Goal: Task Accomplishment & Management: Use online tool/utility

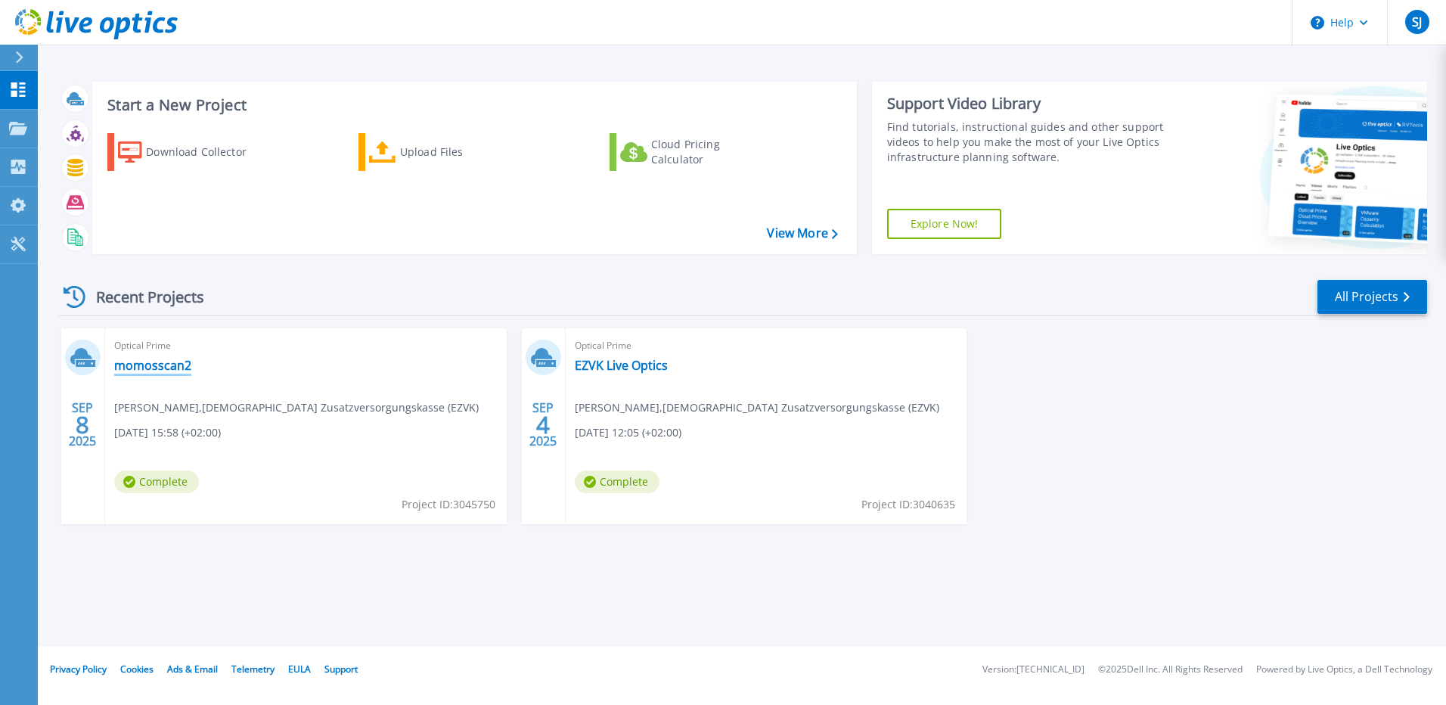
click at [126, 373] on link "momosscan2" at bounding box center [152, 365] width 77 height 15
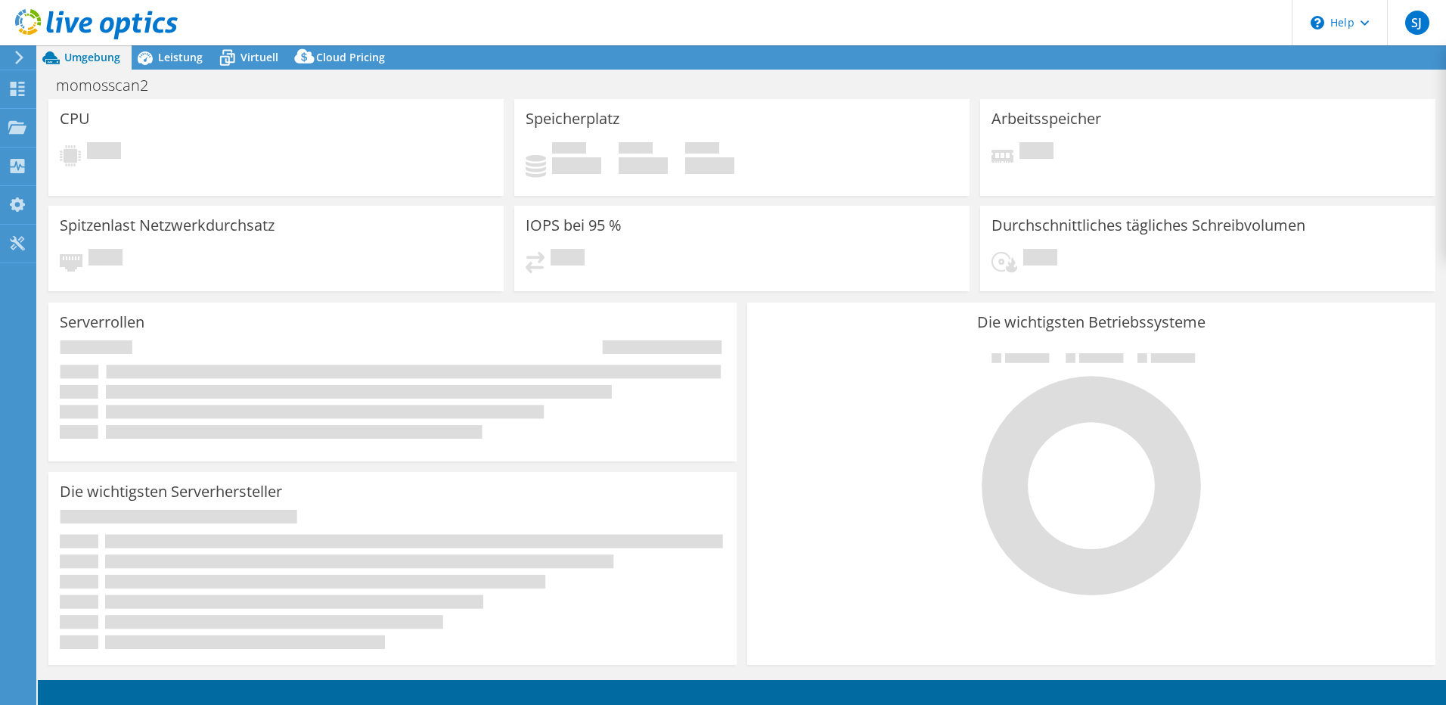
select select "USD"
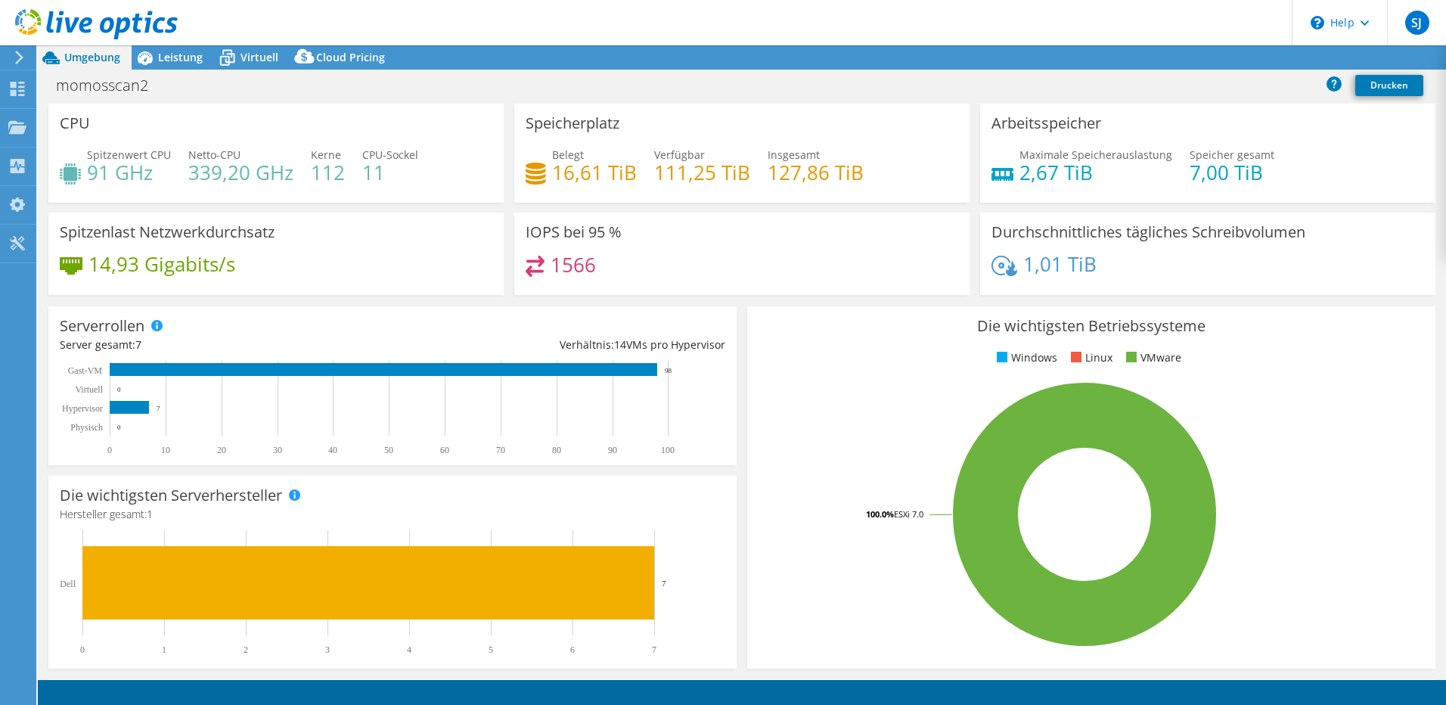
click at [328, 296] on div "Spitzenlast Netzwerkdurchsatz 14,93 Gigabits/s" at bounding box center [276, 258] width 466 height 92
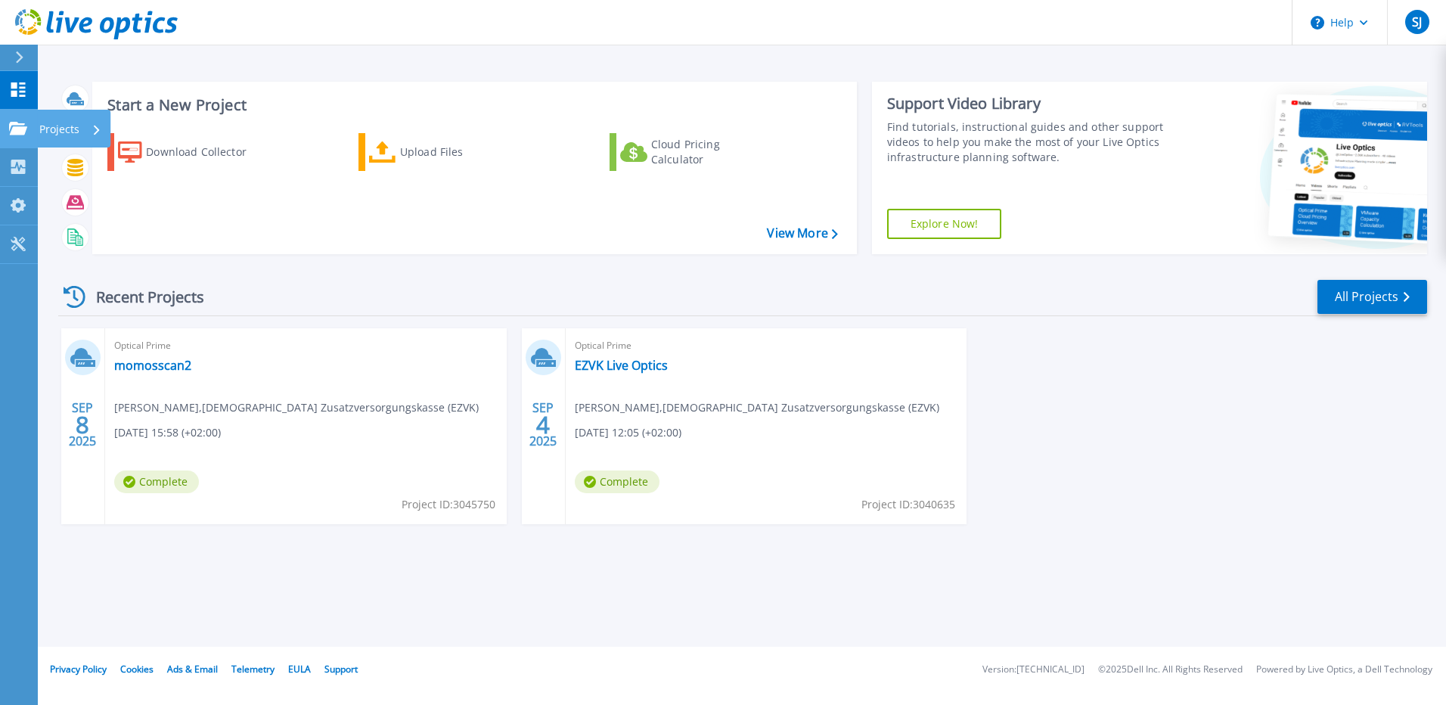
click at [17, 132] on icon at bounding box center [18, 128] width 18 height 13
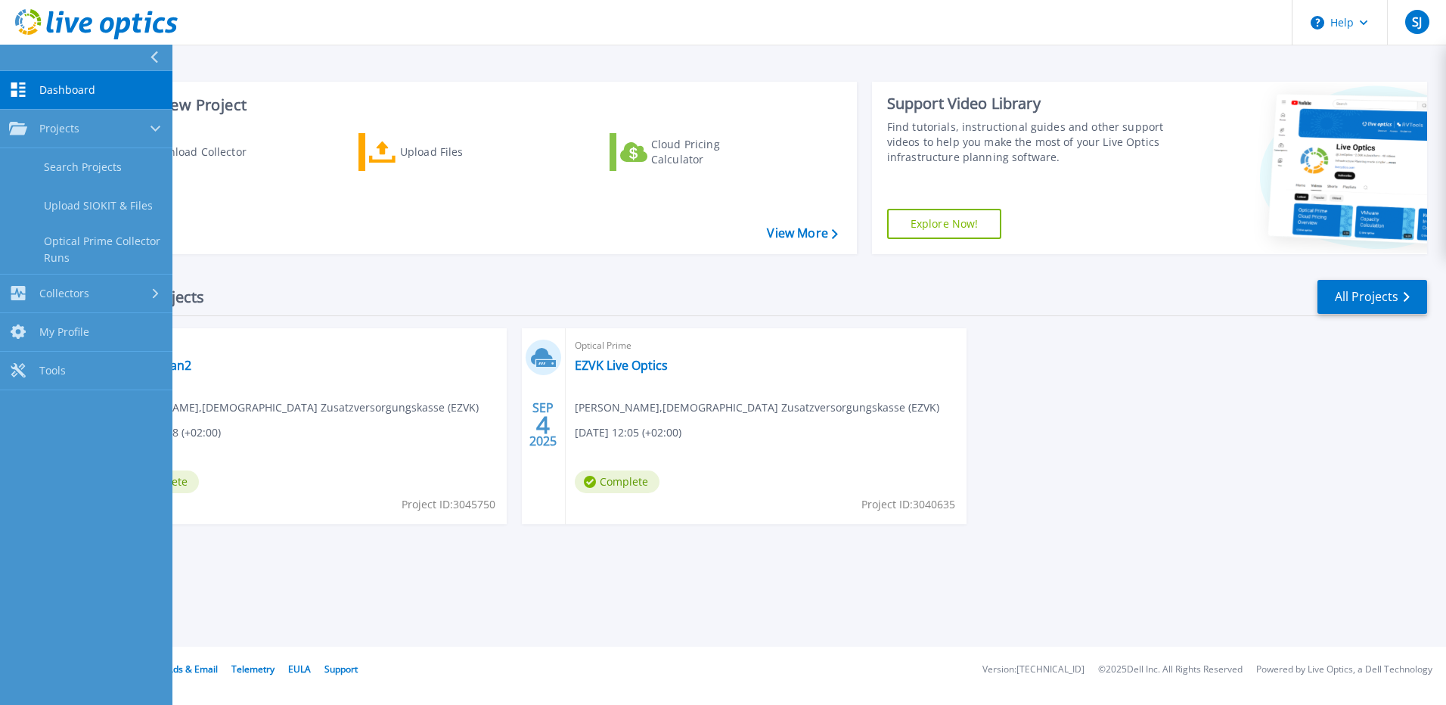
click at [346, 268] on div "Recent Projects All Projects [DATE] Optical Prime momosscan2 [PERSON_NAME] , Ev…" at bounding box center [742, 416] width 1369 height 300
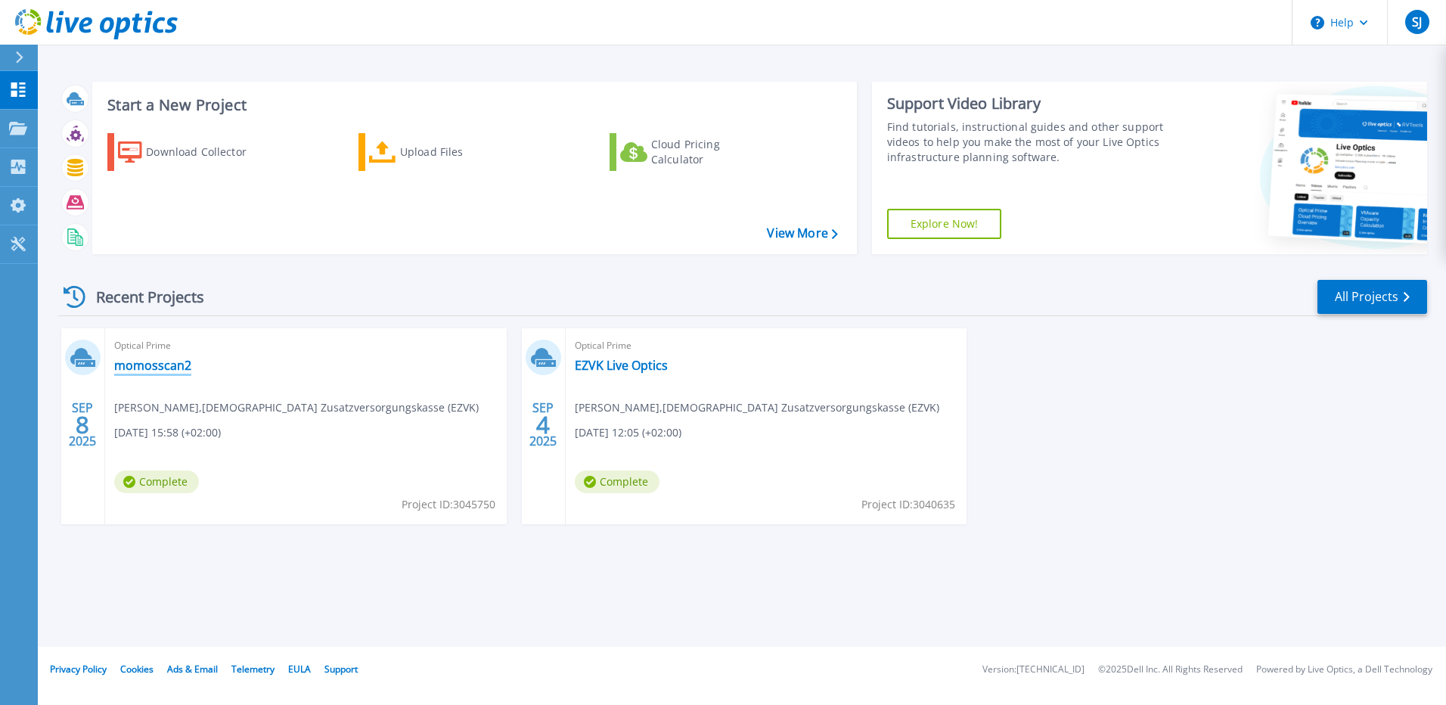
click at [174, 364] on link "momosscan2" at bounding box center [152, 365] width 77 height 15
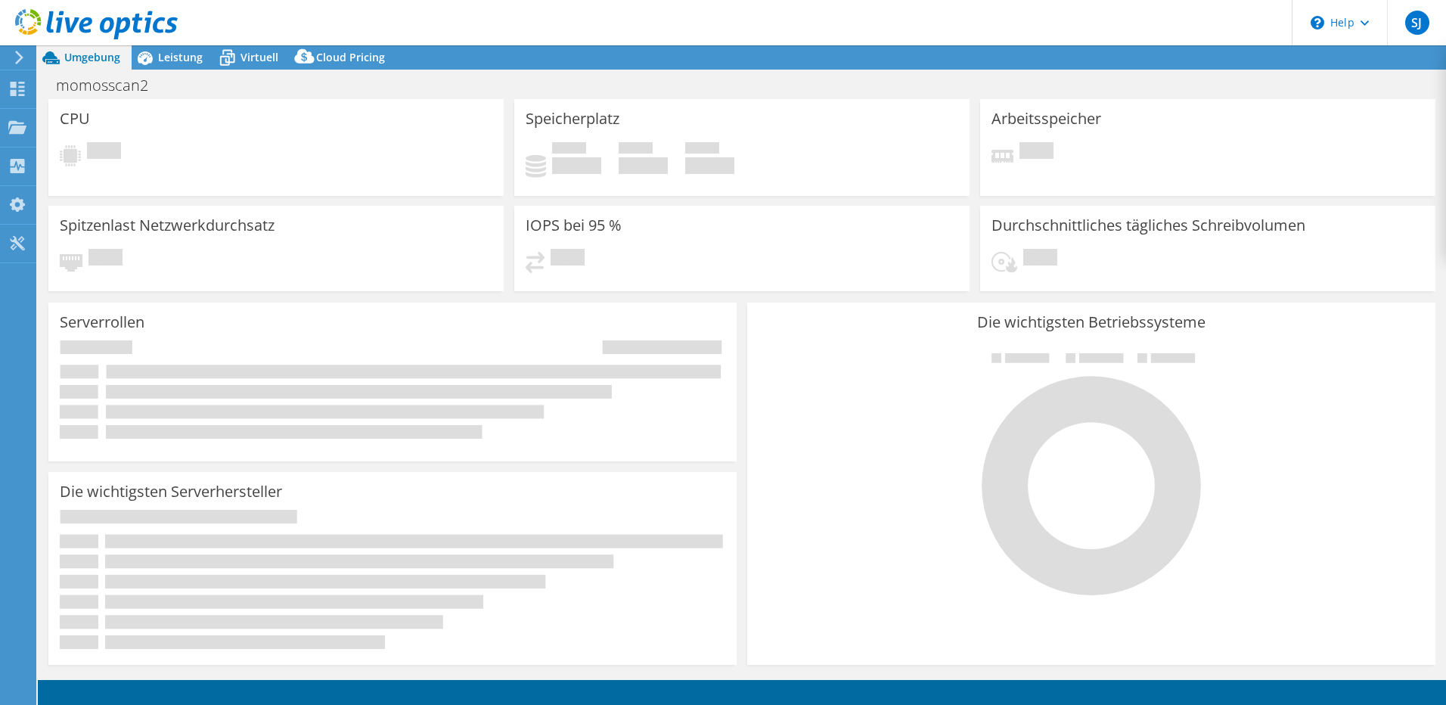
select select "USD"
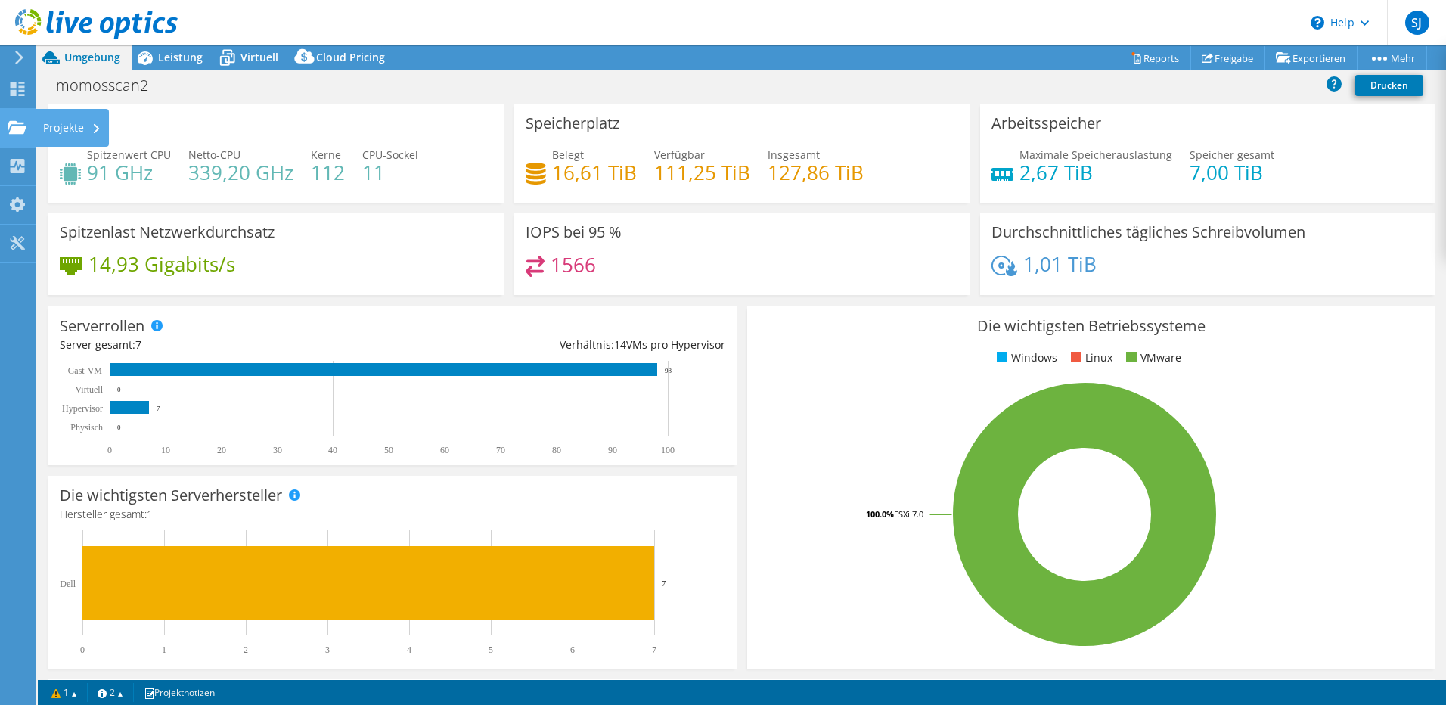
click at [19, 135] on div at bounding box center [17, 129] width 18 height 17
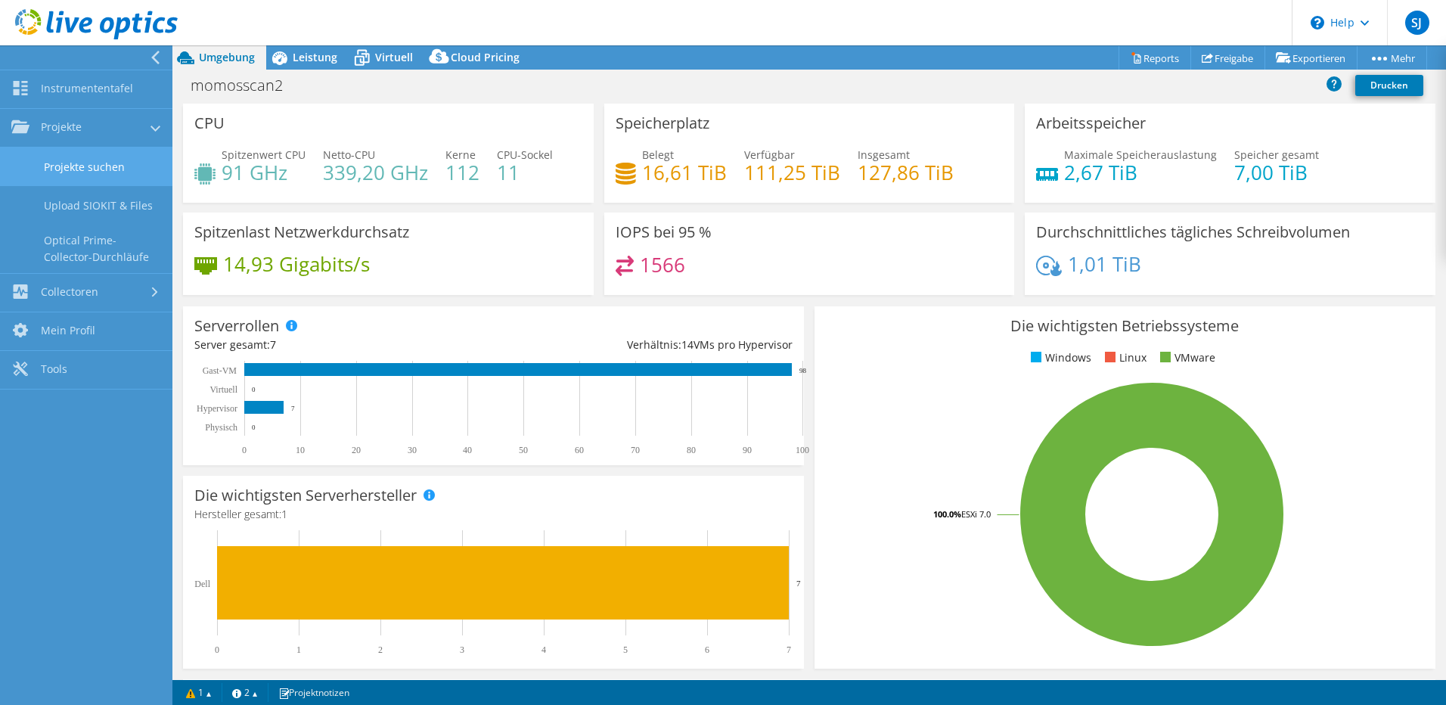
click at [85, 160] on link "Projekte suchen" at bounding box center [86, 166] width 172 height 39
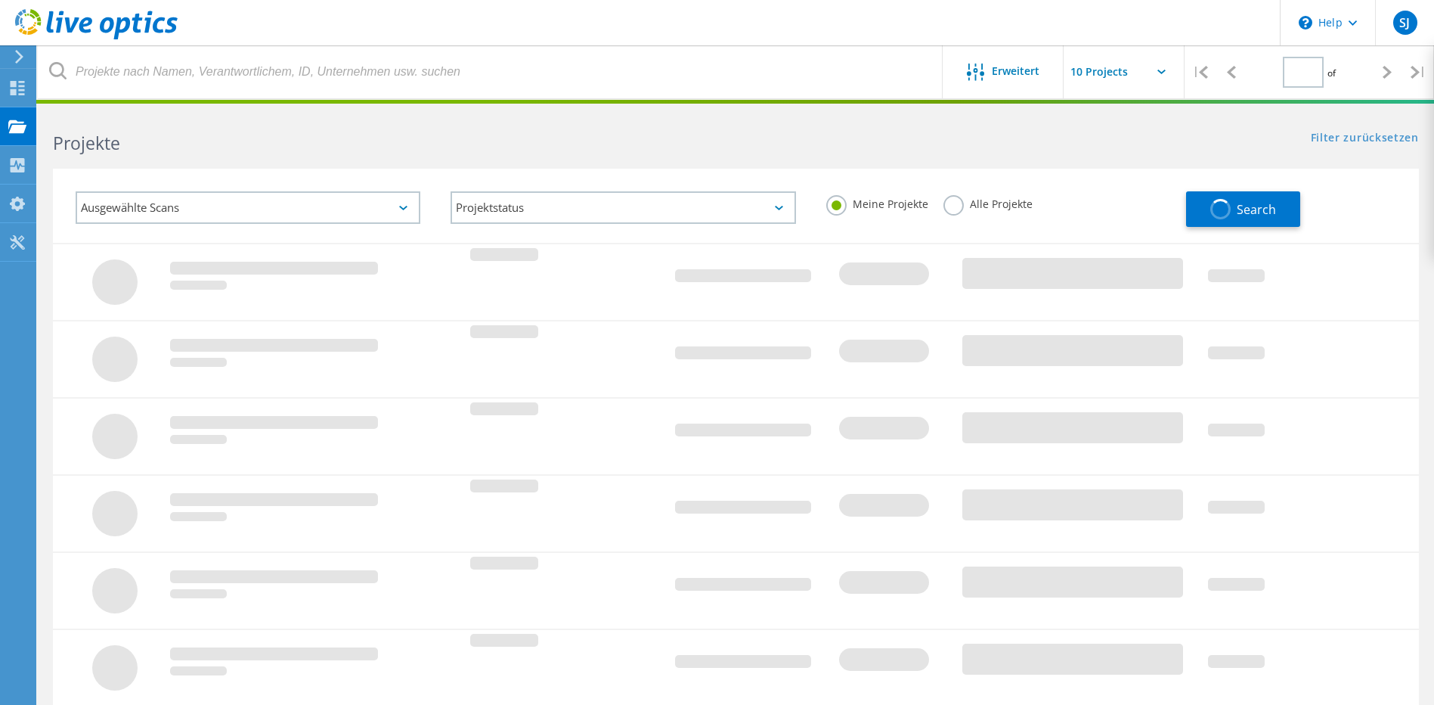
type input "1"
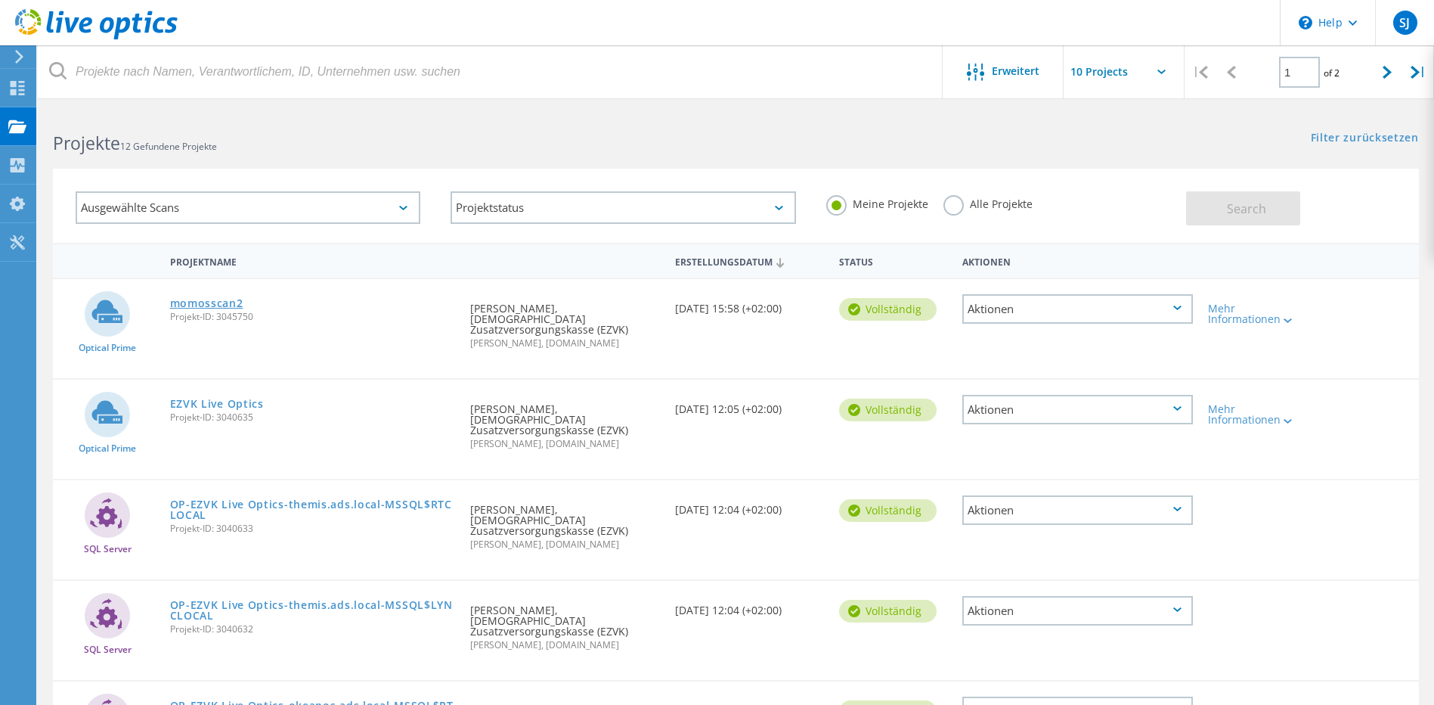
click at [225, 300] on link "momosscan2" at bounding box center [206, 303] width 73 height 11
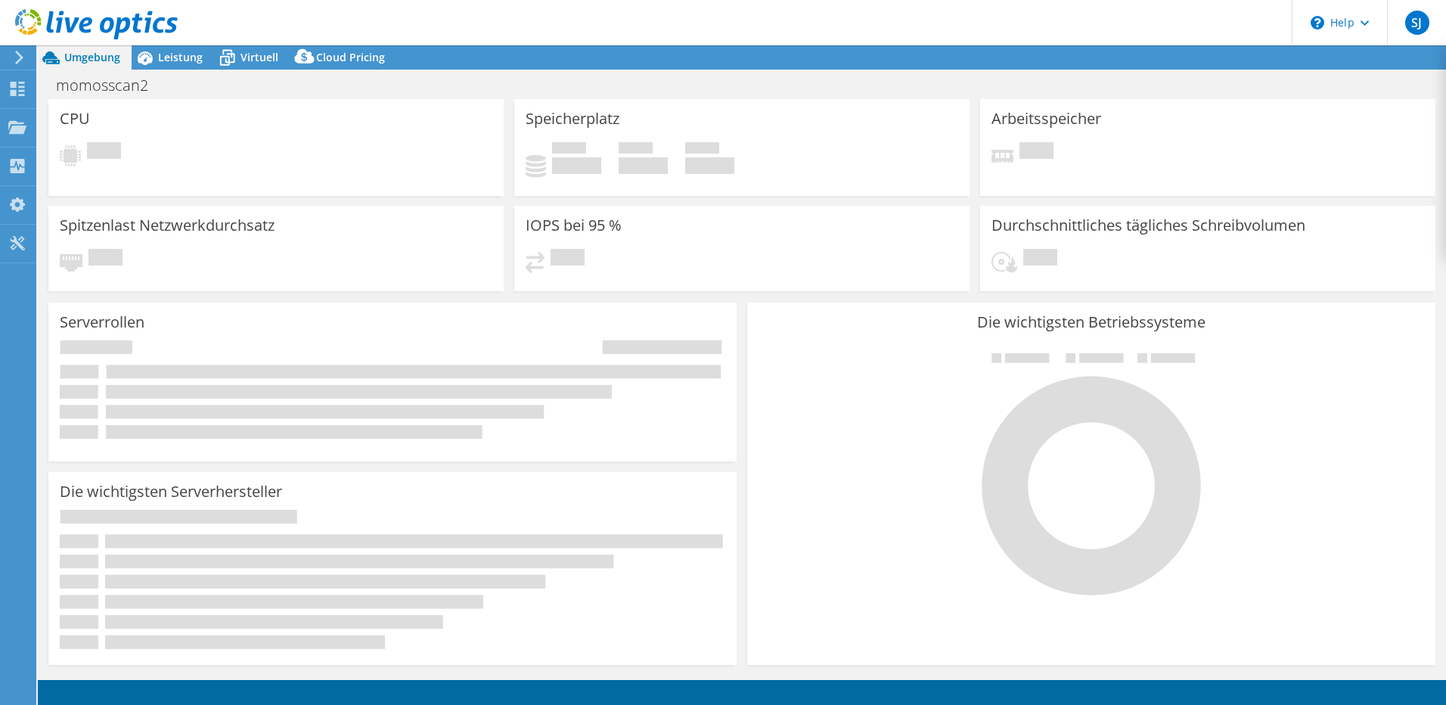
select select "USD"
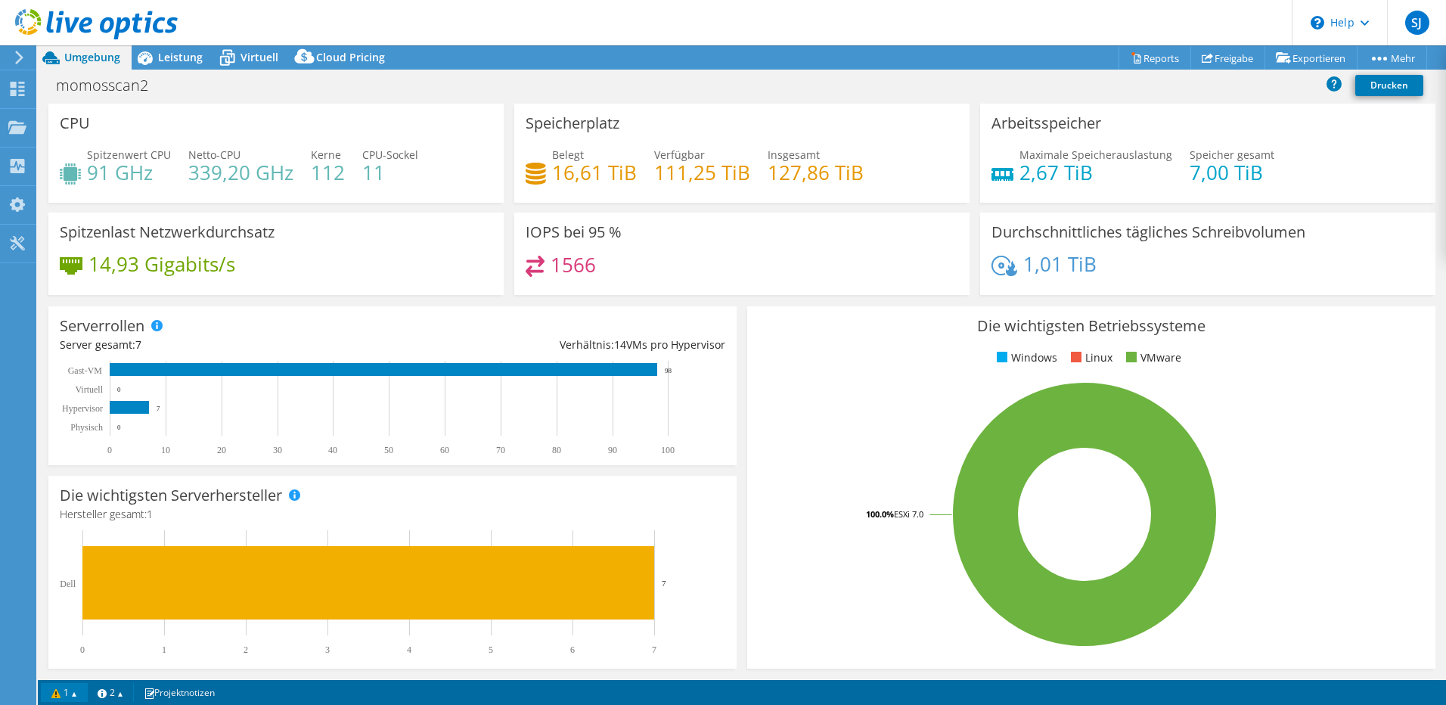
click at [77, 693] on link "1" at bounding box center [64, 692] width 47 height 19
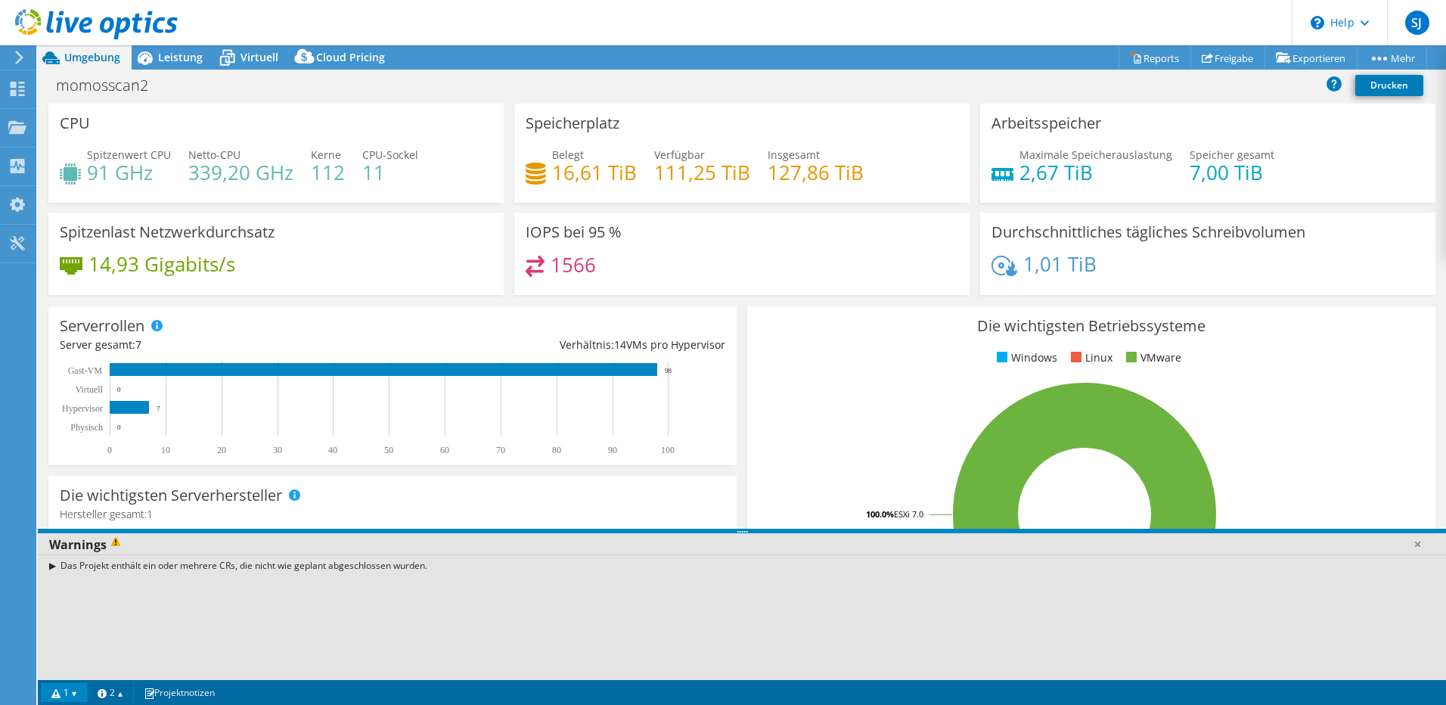
click at [50, 571] on div "Das Projekt enthält ein oder mehrere CRs, die nicht wie geplant abgeschlossen w…" at bounding box center [742, 565] width 1408 height 22
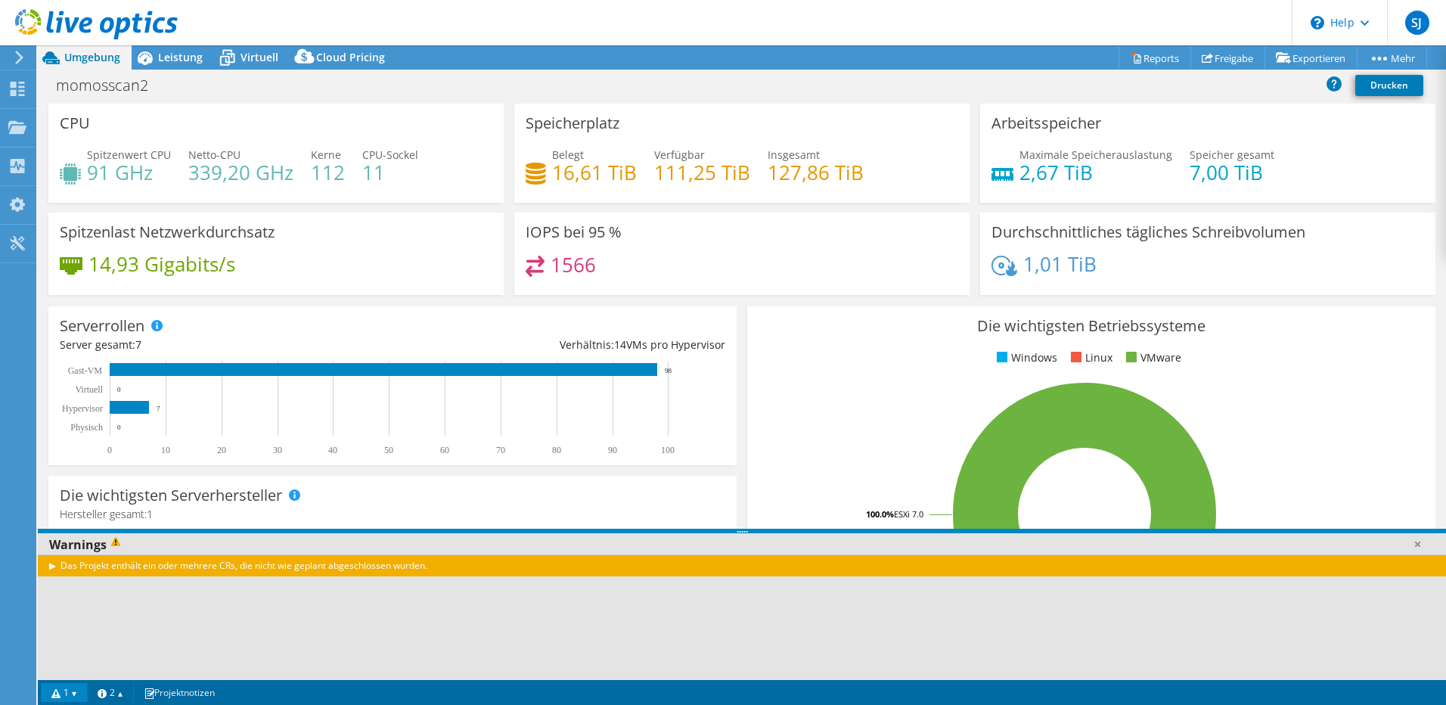
click at [54, 566] on div "Das Projekt enthält ein oder mehrere CRs, die nicht wie geplant abgeschlossen w…" at bounding box center [742, 565] width 1408 height 22
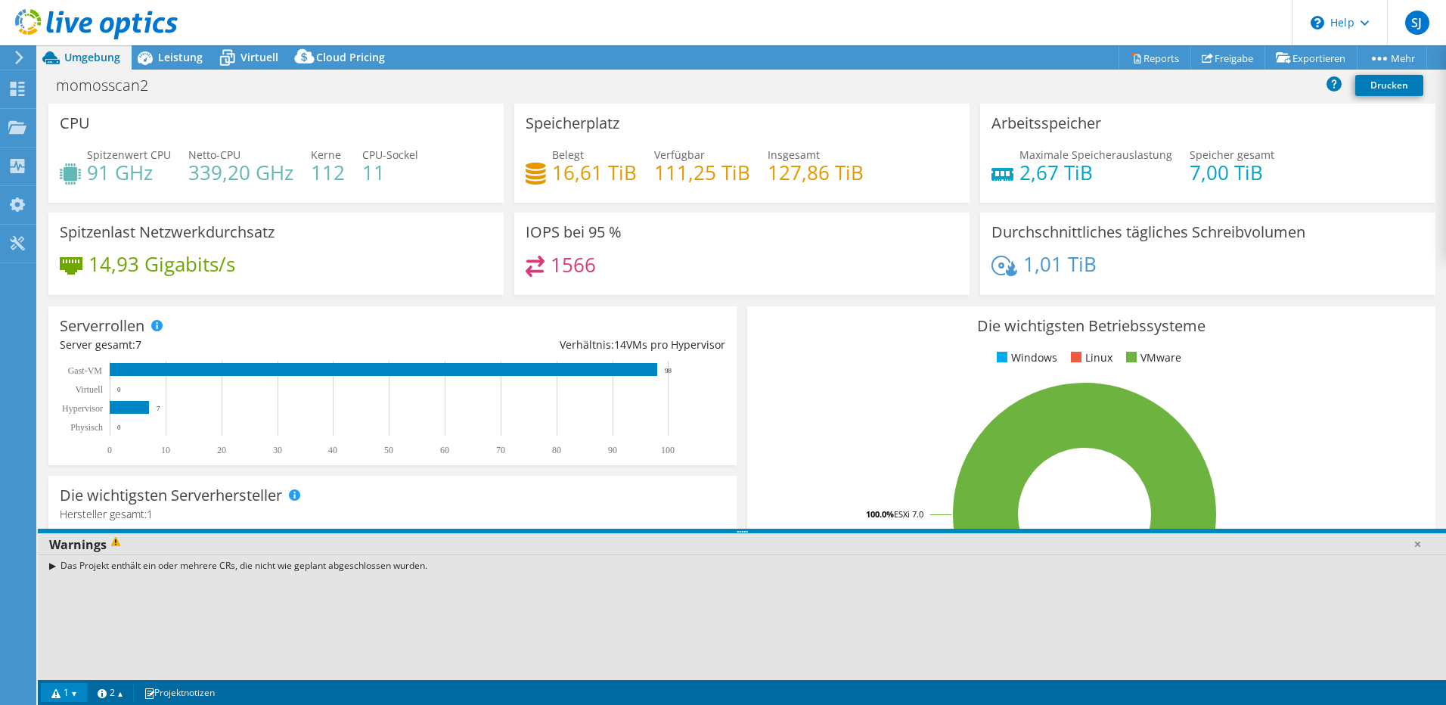
click at [61, 566] on div "Das Projekt enthält ein oder mehrere CRs, die nicht wie geplant abgeschlossen w…" at bounding box center [742, 565] width 1408 height 22
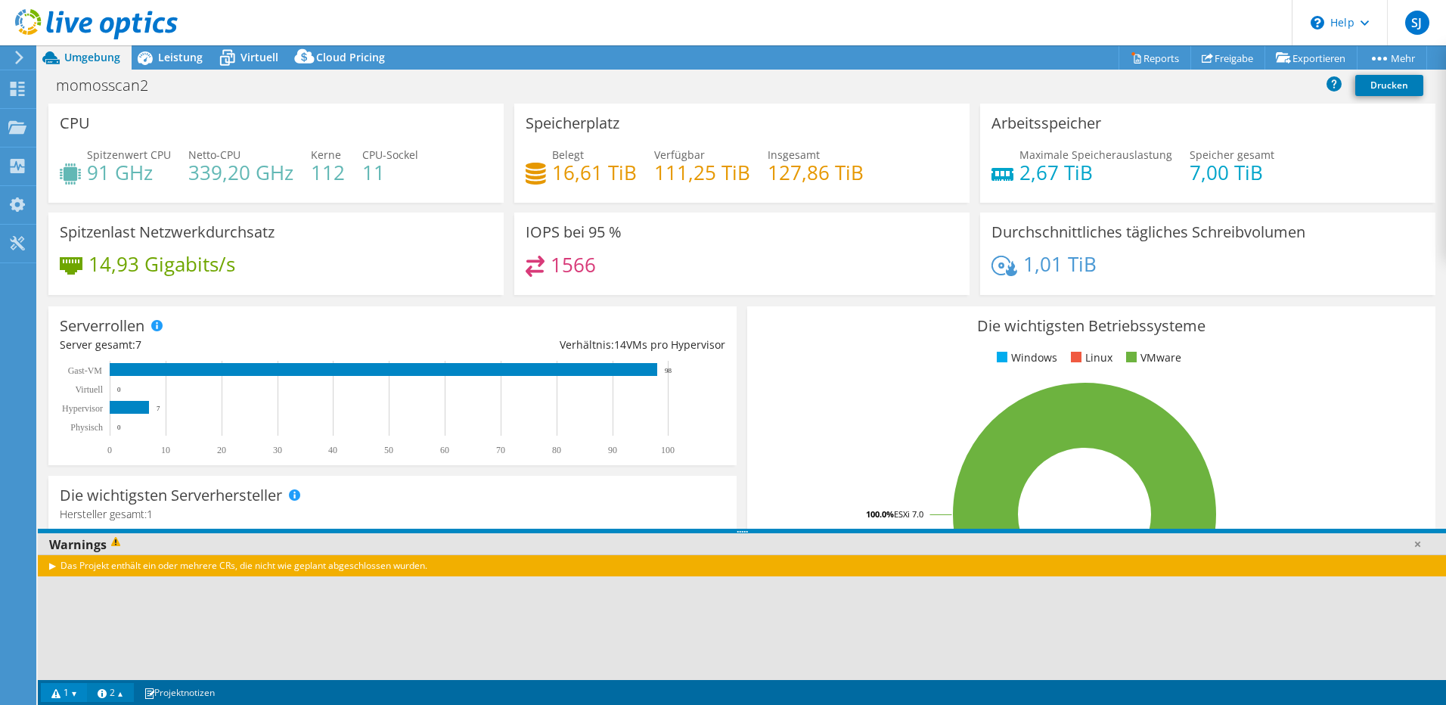
click at [117, 700] on link "2" at bounding box center [110, 692] width 47 height 19
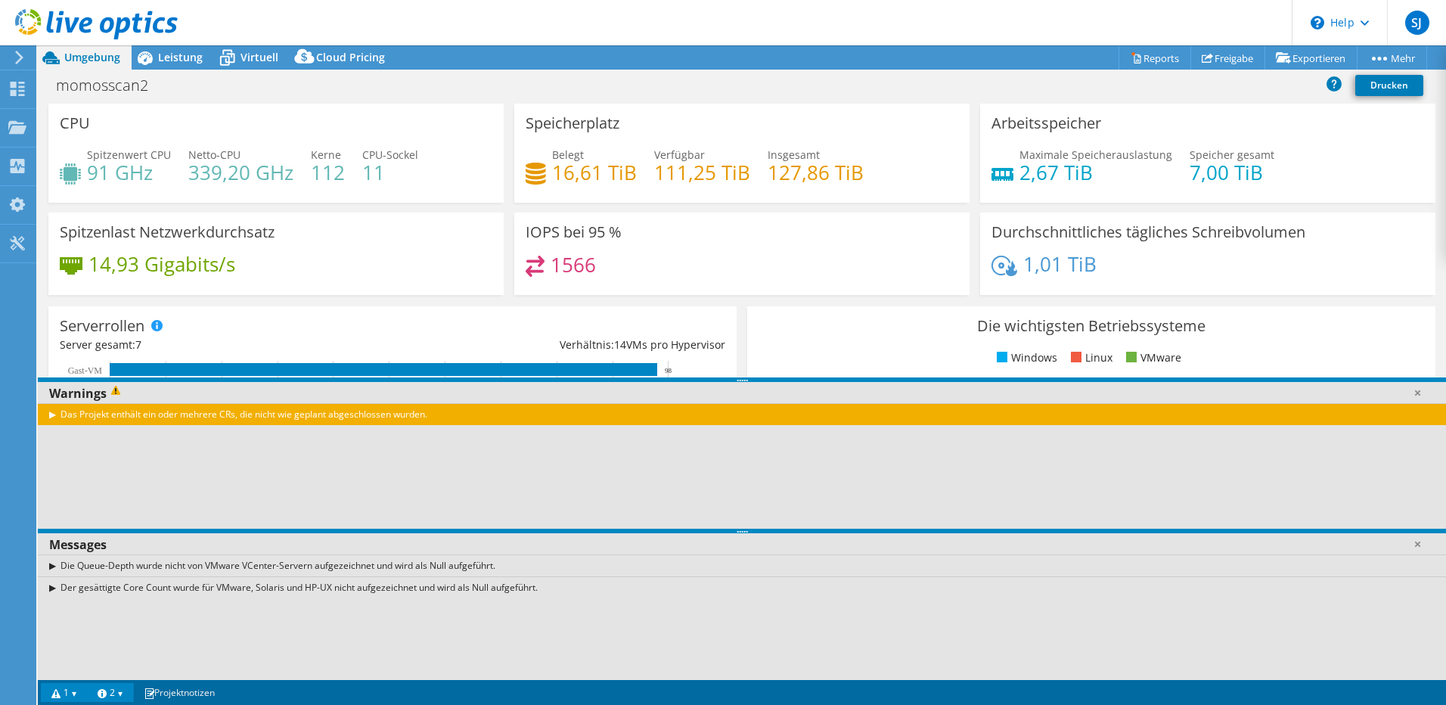
click at [51, 587] on div "Der gesättigte Core Count wurde für VMware, Solaris und HP-UX nicht aufgezeichn…" at bounding box center [742, 587] width 1408 height 22
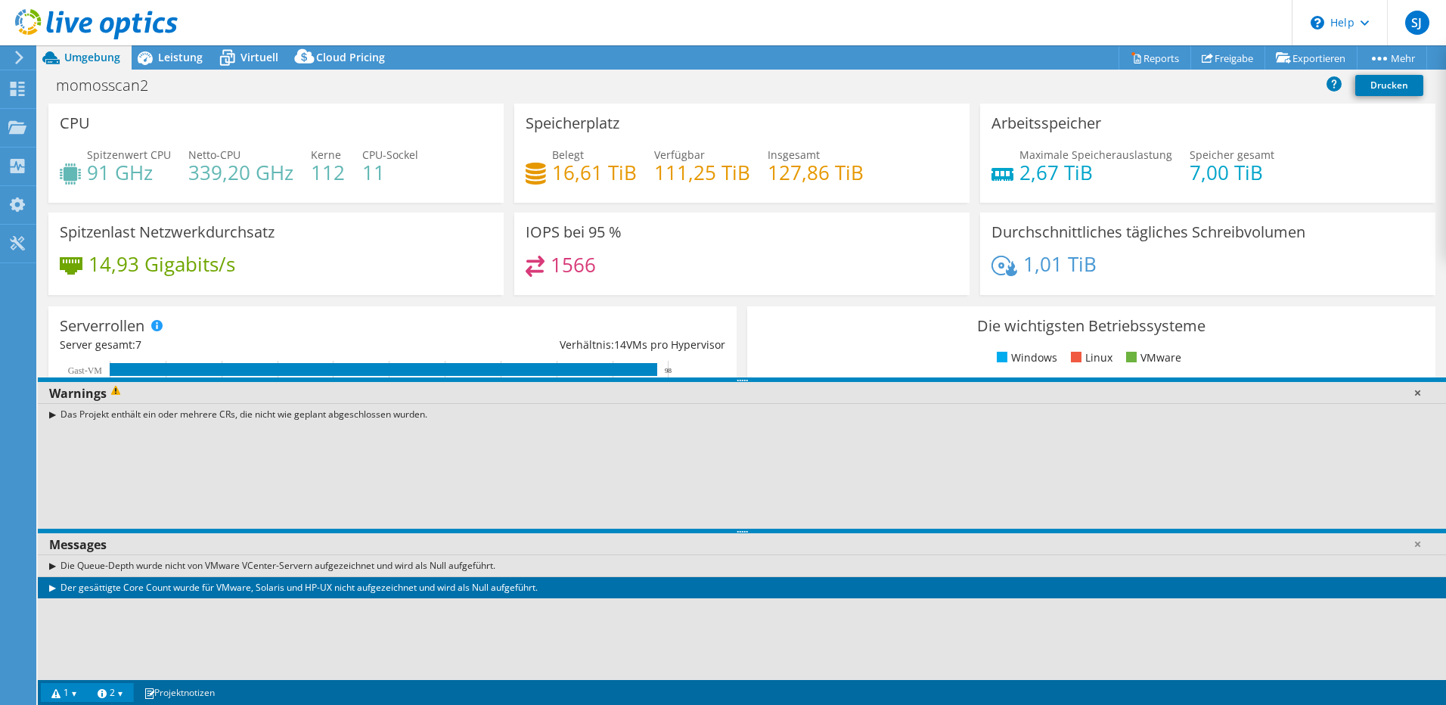
click at [1418, 392] on link at bounding box center [1416, 392] width 15 height 15
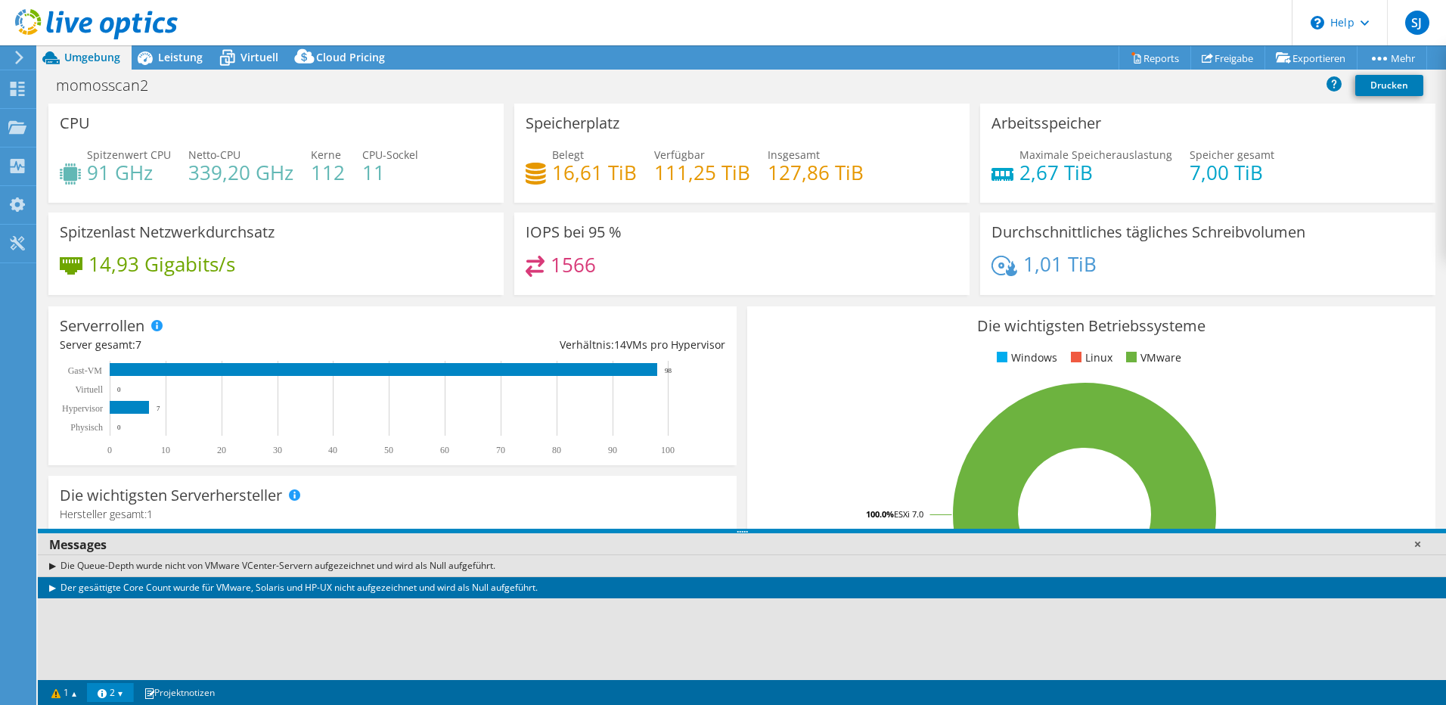
click at [1418, 548] on link at bounding box center [1416, 543] width 15 height 15
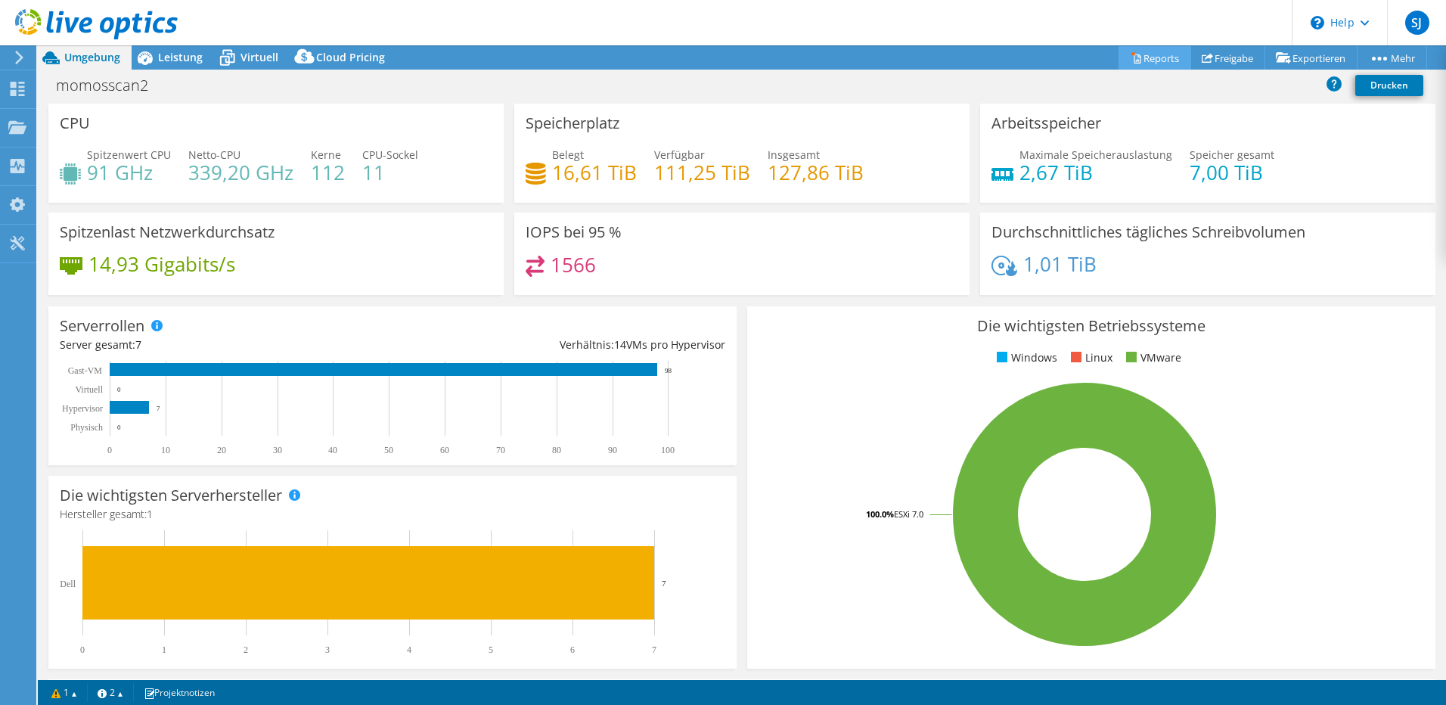
click at [1158, 57] on link "Reports" at bounding box center [1154, 57] width 73 height 23
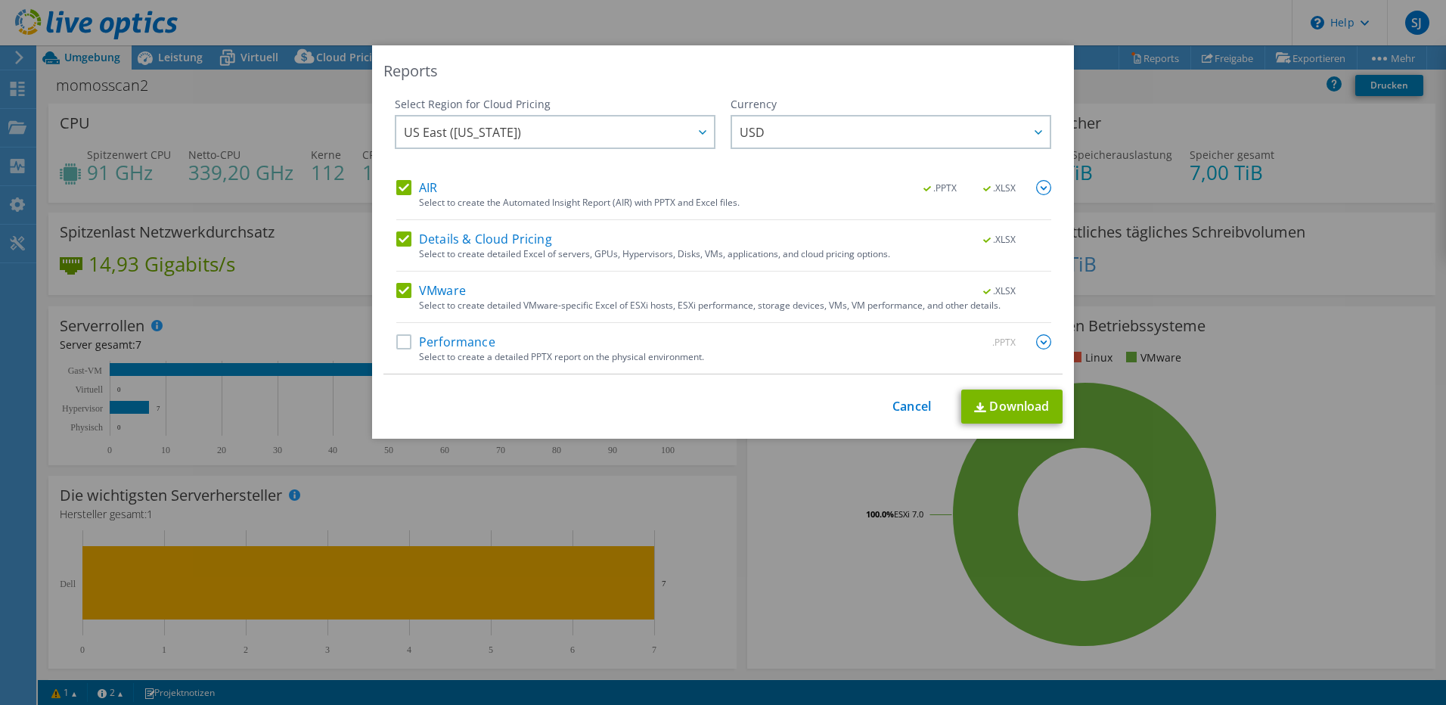
click at [400, 343] on label "Performance" at bounding box center [445, 341] width 99 height 15
click at [0, 0] on input "Performance" at bounding box center [0, 0] width 0 height 0
click at [643, 136] on span "US East (Virginia)" at bounding box center [559, 131] width 310 height 31
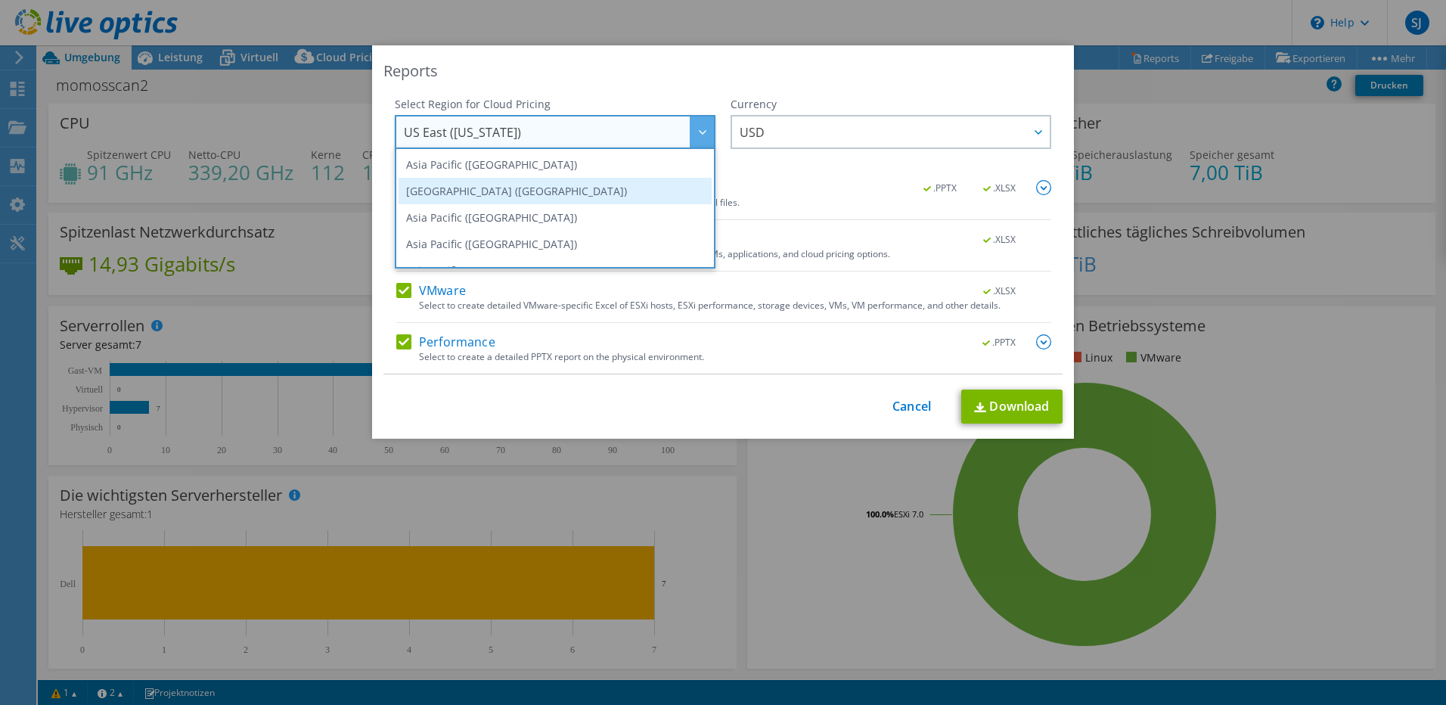
scroll to position [151, 0]
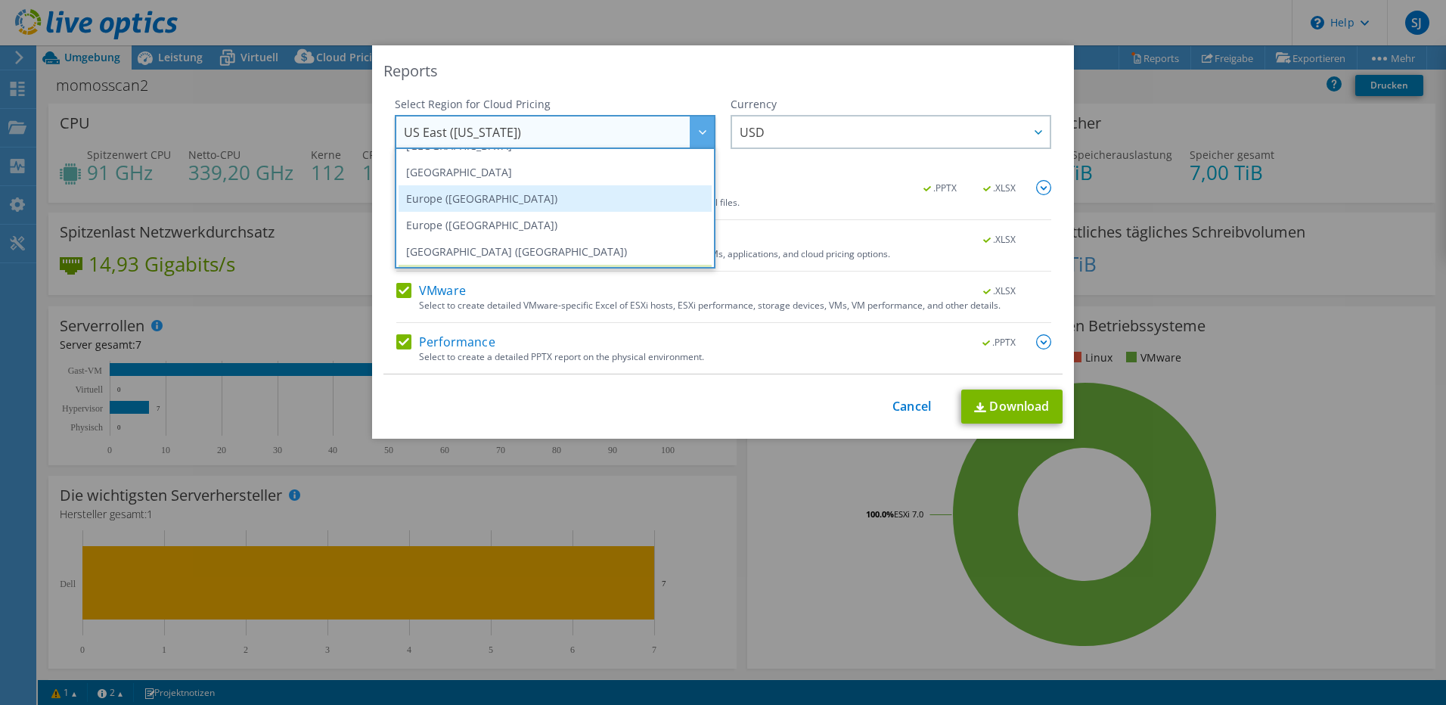
click at [612, 194] on li "Europe (Frankfurt)" at bounding box center [554, 198] width 313 height 26
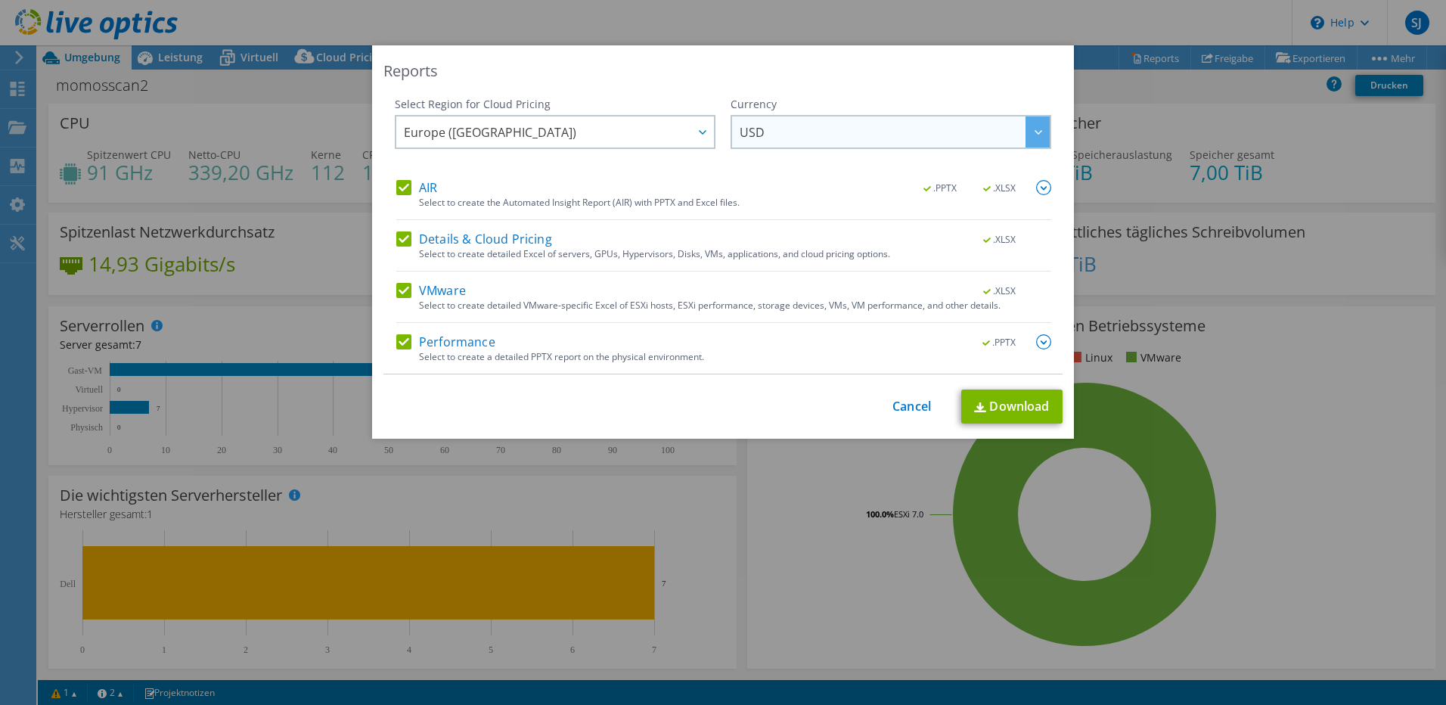
click at [838, 135] on span "USD" at bounding box center [894, 131] width 310 height 31
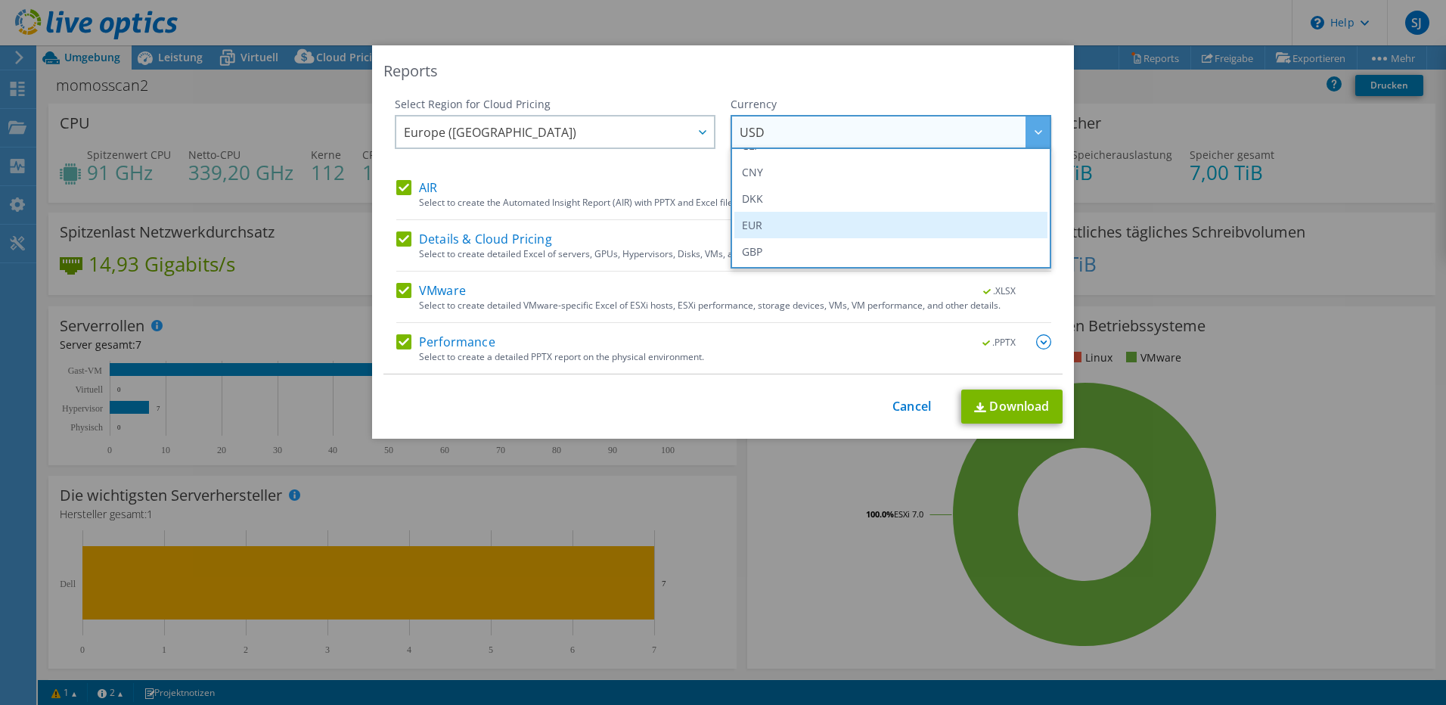
click at [798, 219] on li "EUR" at bounding box center [890, 225] width 313 height 26
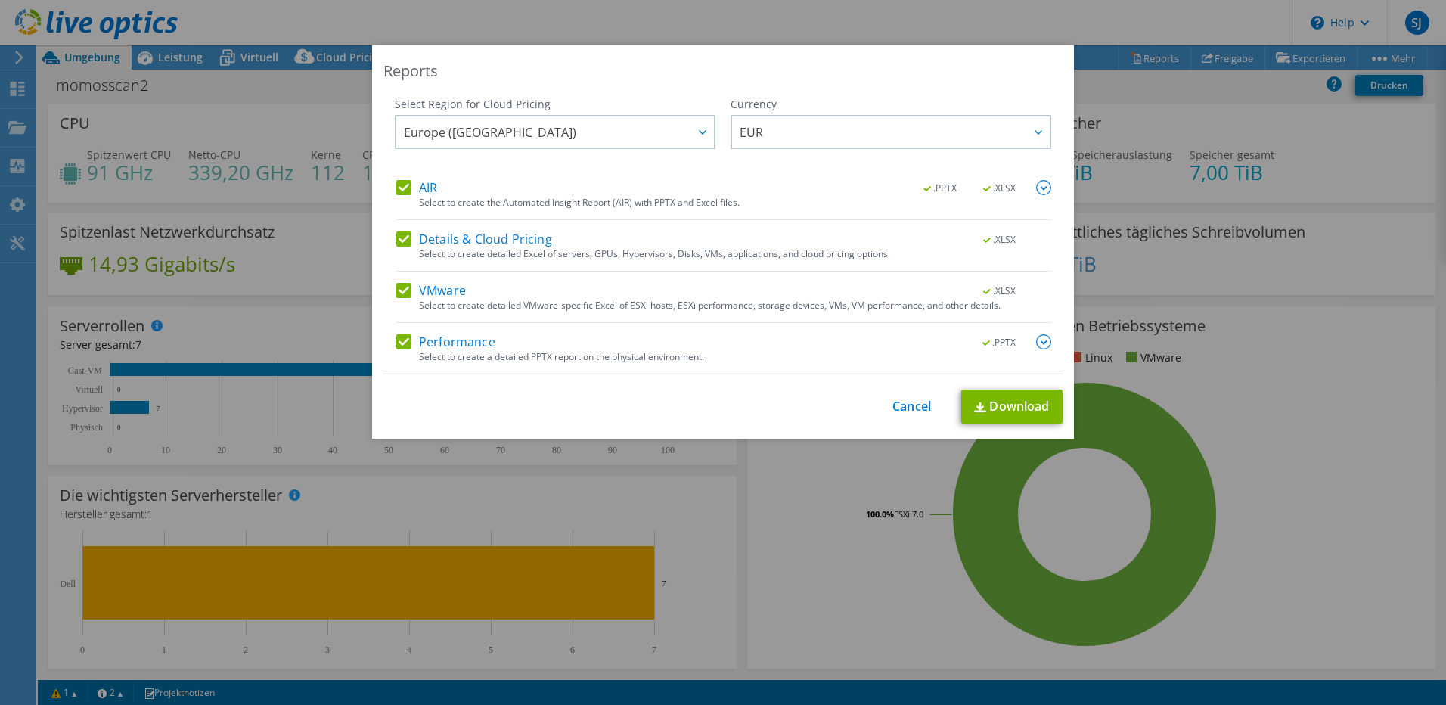
click at [707, 408] on div "This process may take a while, please wait... Cancel Download" at bounding box center [722, 406] width 679 height 34
click at [420, 341] on label "Performance" at bounding box center [445, 341] width 99 height 15
click at [0, 0] on input "Performance" at bounding box center [0, 0] width 0 height 0
click at [1029, 409] on link "Download" at bounding box center [1011, 406] width 101 height 34
click at [1129, 88] on div "Reports Select Region for Cloud Pricing Asia Pacific (Hong Kong) Asia Pacific (…" at bounding box center [723, 352] width 1446 height 614
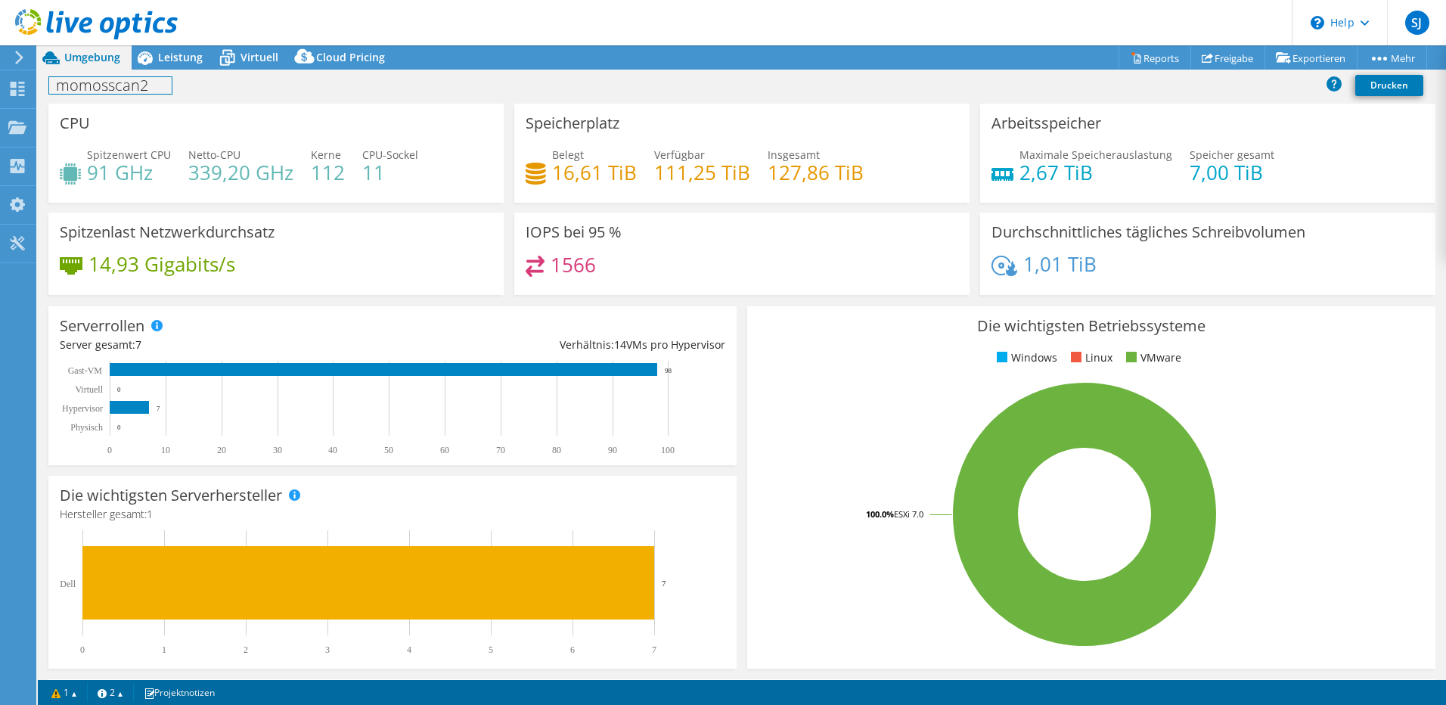
click at [116, 85] on h1 "momosscan2" at bounding box center [110, 85] width 122 height 17
click at [88, 84] on h1 "momosscan2" at bounding box center [110, 85] width 122 height 17
click at [82, 66] on div "Umgebung" at bounding box center [85, 57] width 94 height 24
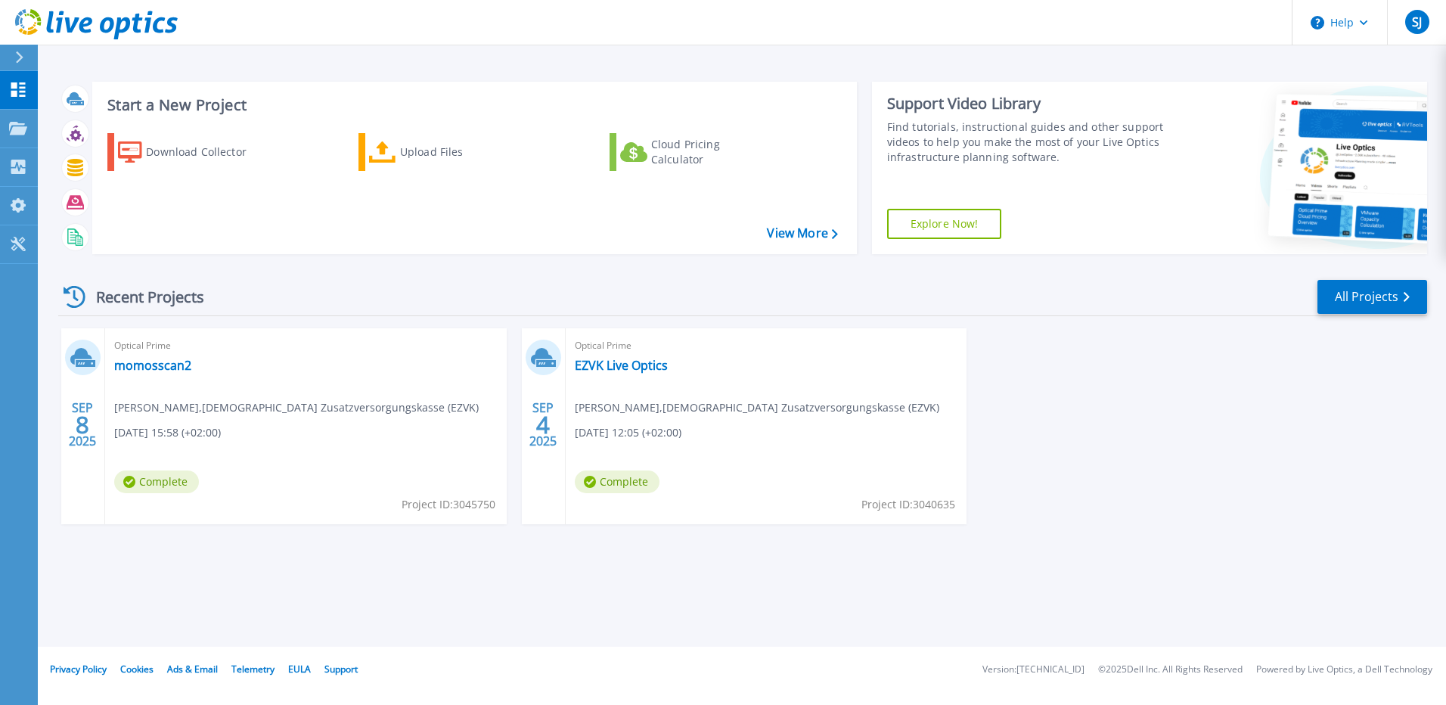
click at [146, 298] on div "Recent Projects" at bounding box center [141, 296] width 166 height 37
drag, startPoint x: 305, startPoint y: 604, endPoint x: 130, endPoint y: 549, distance: 183.9
click at [173, 580] on div "Start a New Project Download Collector Upload Files Cloud Pricing Calculator Vi…" at bounding box center [742, 323] width 1408 height 646
click at [0, 129] on html "Help SJ Endbenutzer Simon Jahn simon.jahn@ezvk.de Evangelische Zusatzversorgung…" at bounding box center [723, 323] width 1446 height 646
click at [11, 129] on icon at bounding box center [18, 128] width 18 height 13
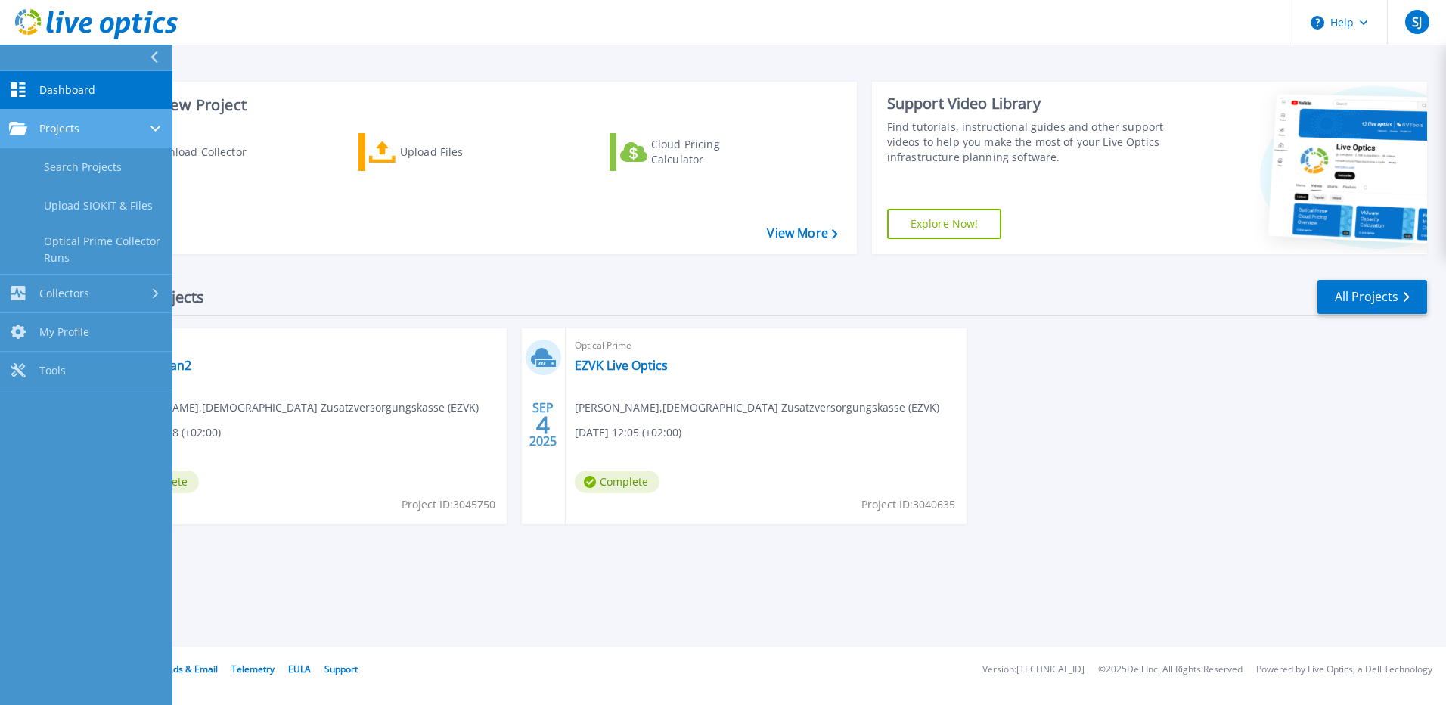
click at [40, 128] on span "Projects" at bounding box center [59, 129] width 40 height 14
click at [42, 128] on span "Projects" at bounding box center [59, 129] width 40 height 14
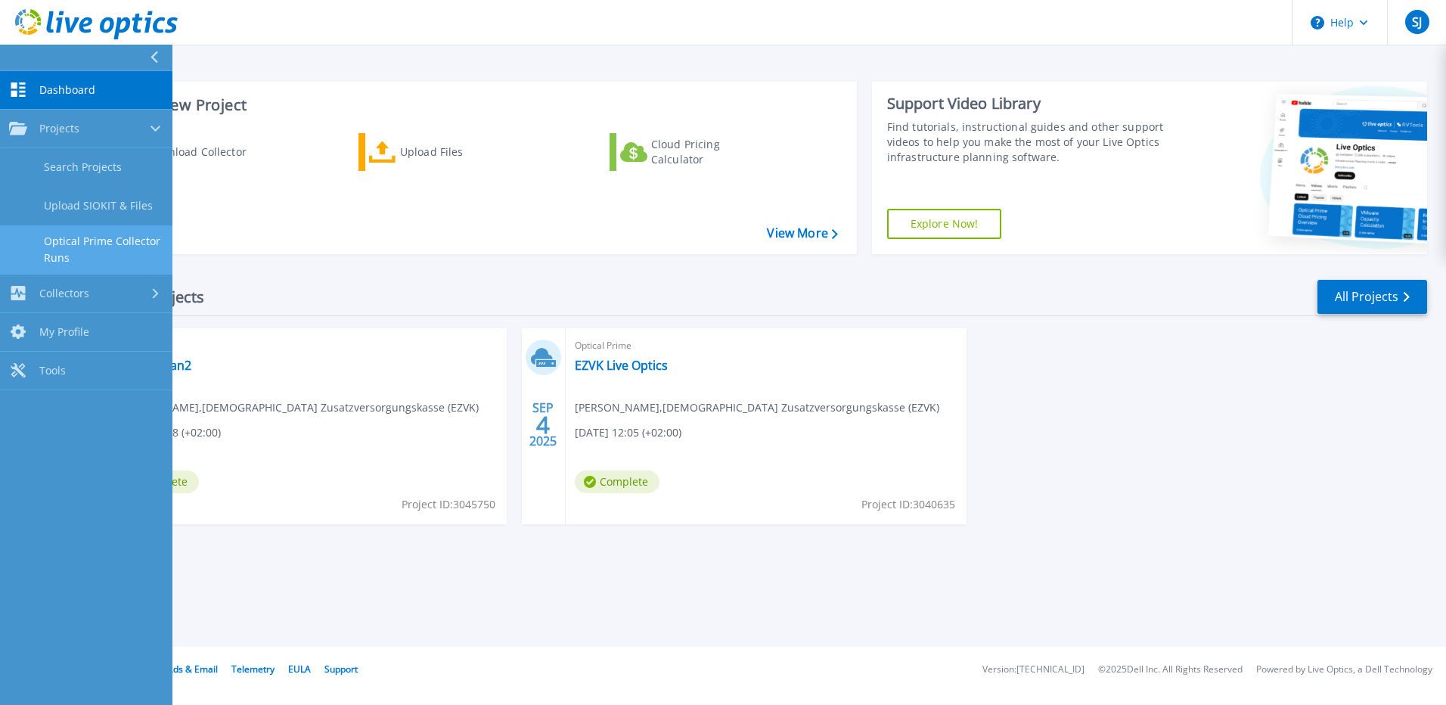
click at [98, 259] on link "Optical Prime Collector Runs" at bounding box center [86, 249] width 172 height 48
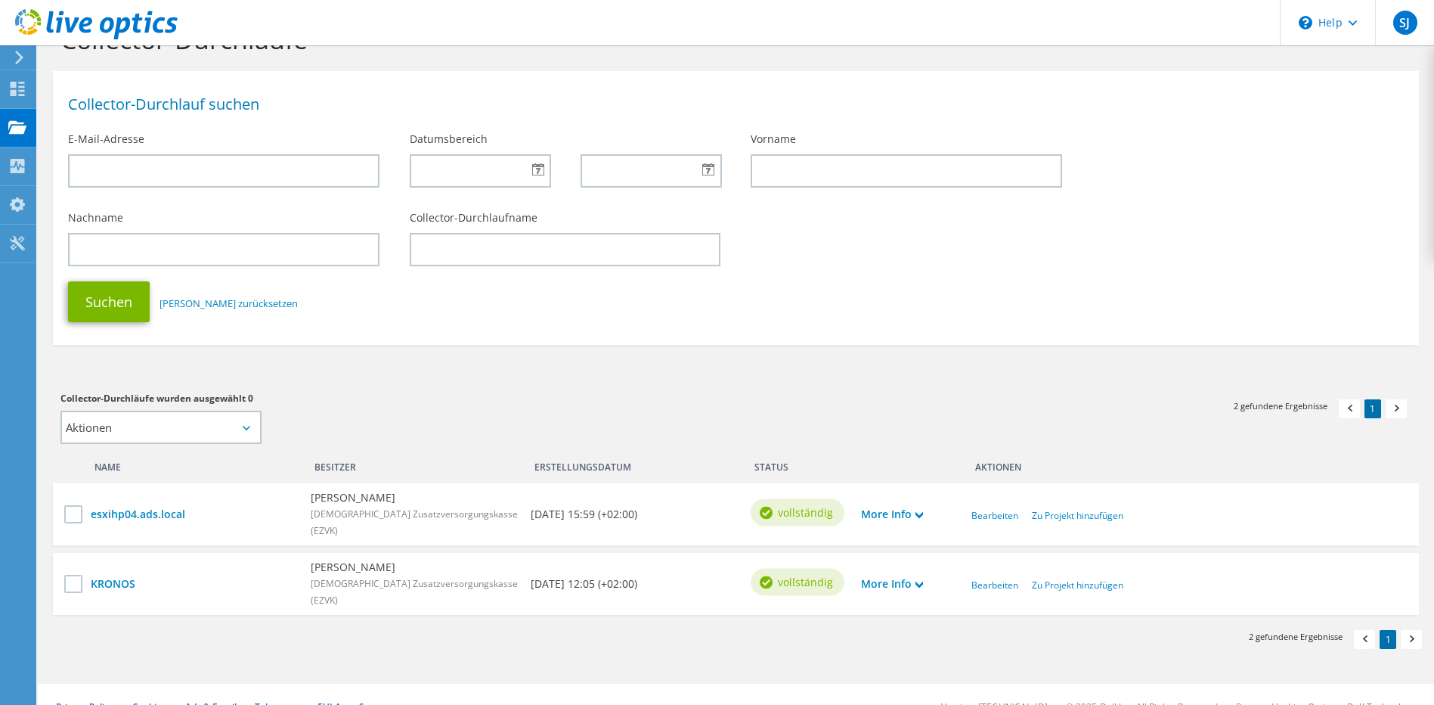
scroll to position [71, 0]
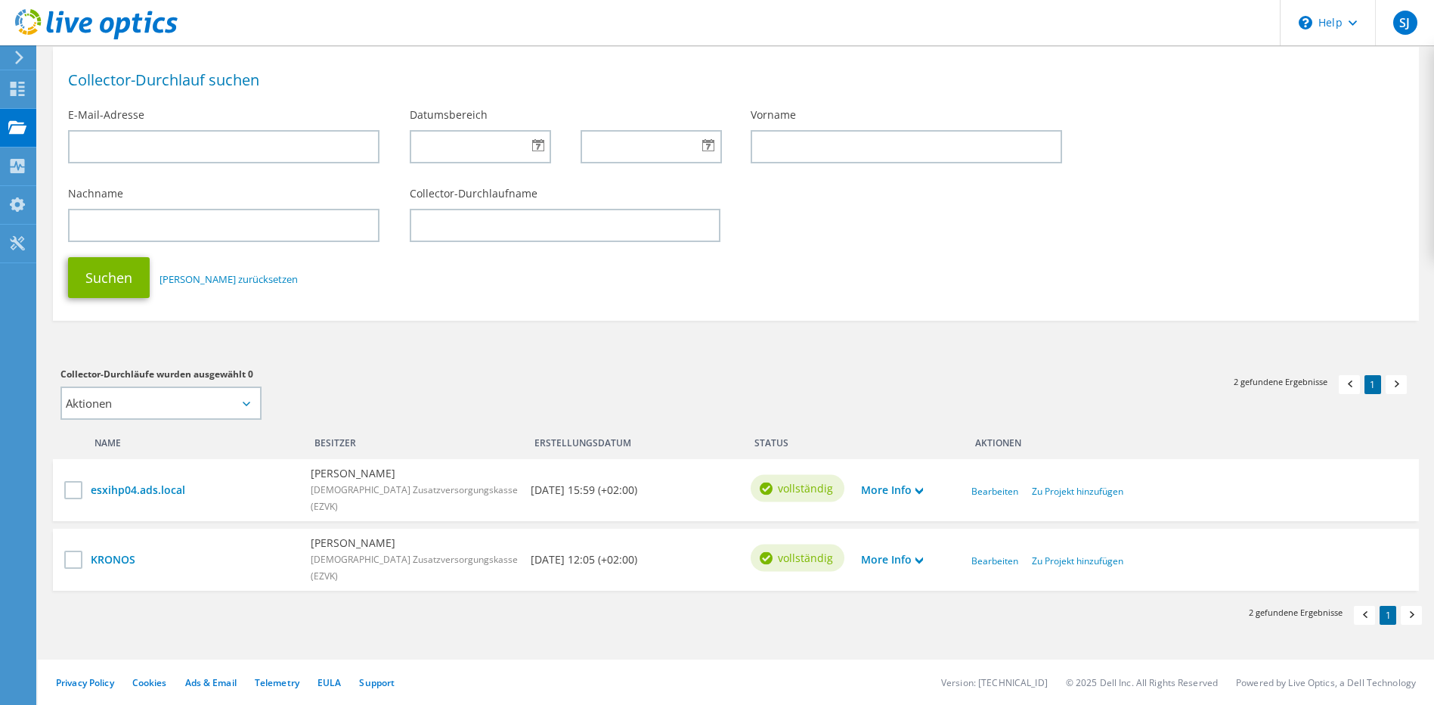
click at [926, 491] on div "More Info" at bounding box center [909, 490] width 110 height 32
click at [922, 491] on use at bounding box center [920, 491] width 8 height 7
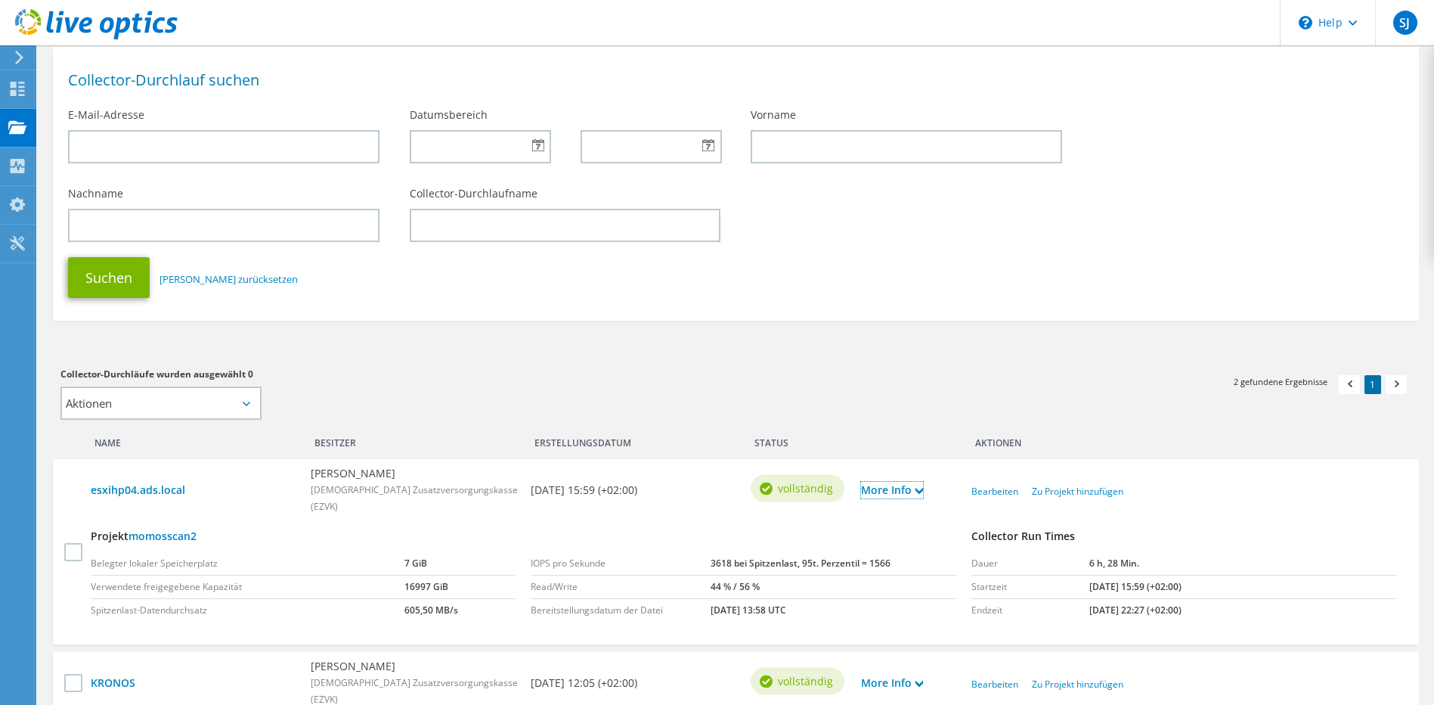
scroll to position [147, 0]
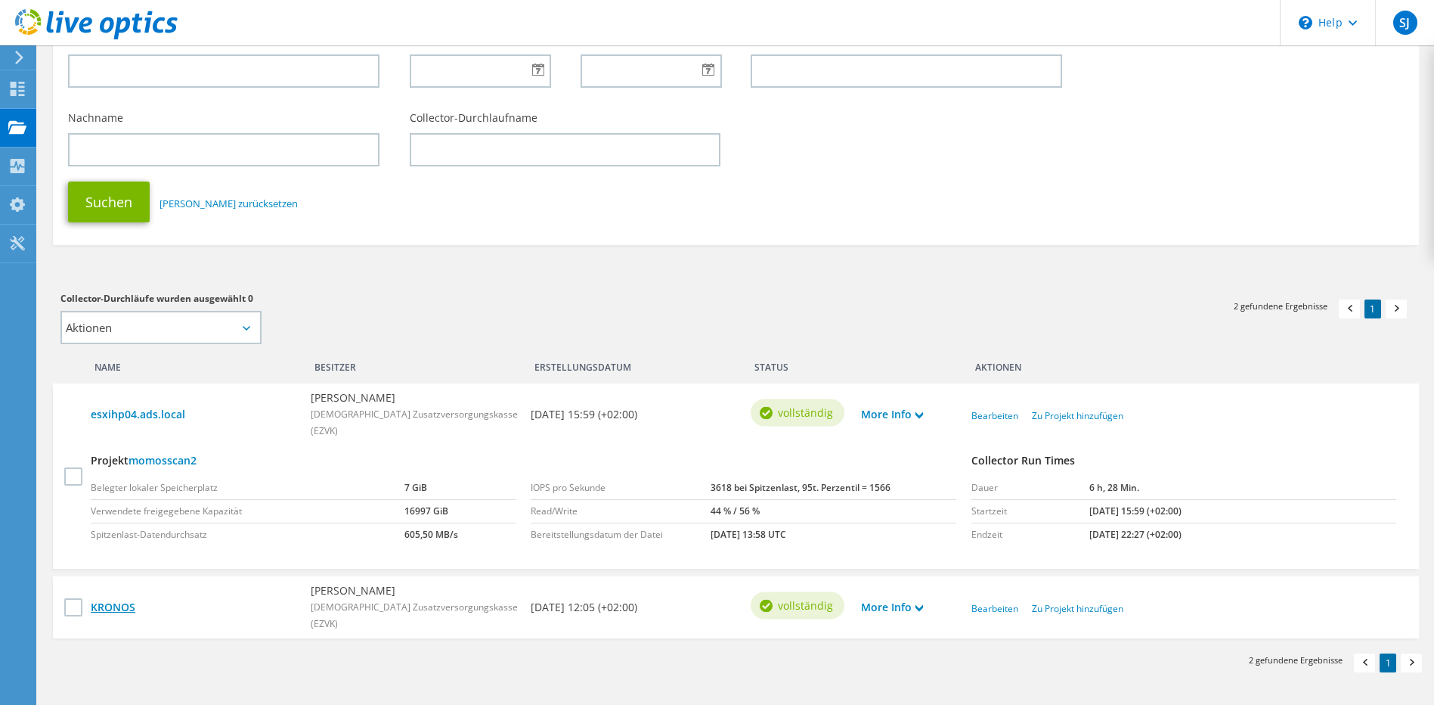
click at [121, 606] on link "KRONOS" at bounding box center [193, 607] width 205 height 17
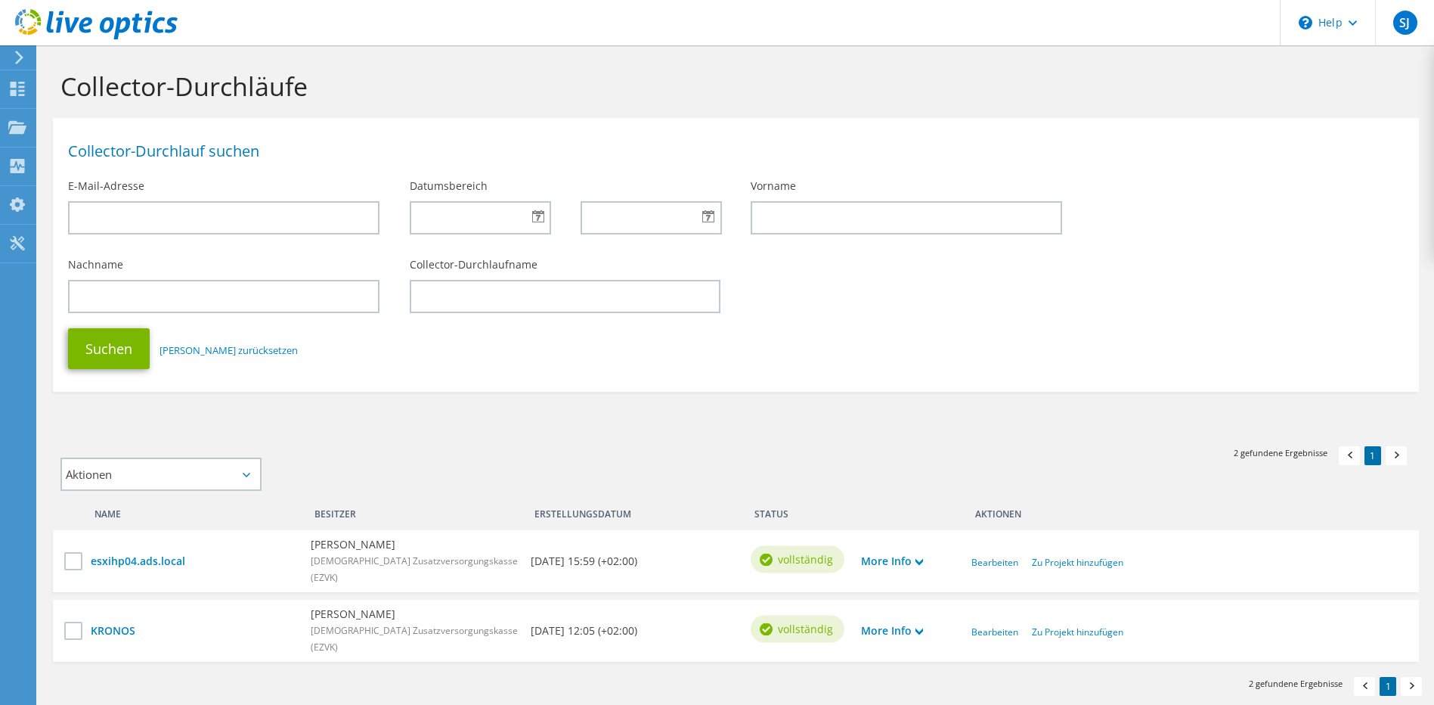
scroll to position [71, 0]
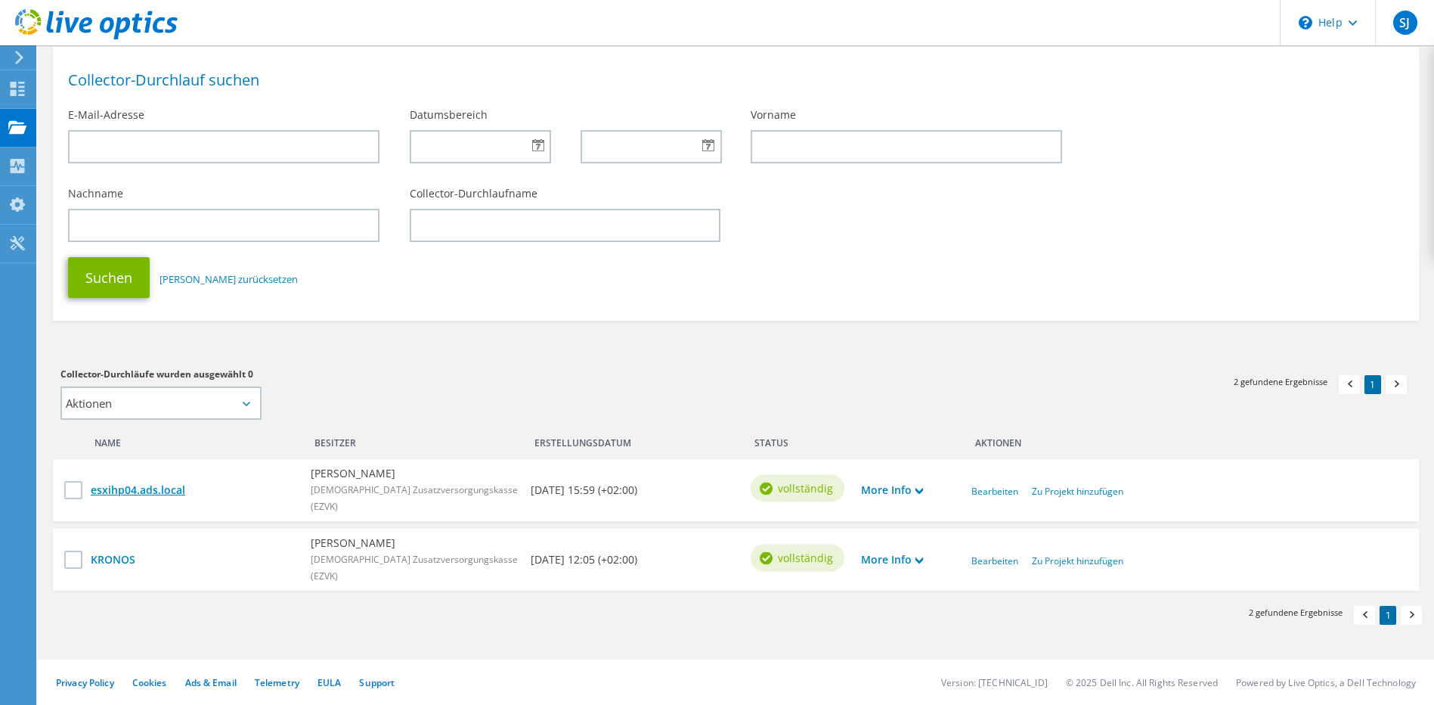
click at [145, 494] on link "esxihp04.ads.local" at bounding box center [193, 490] width 205 height 17
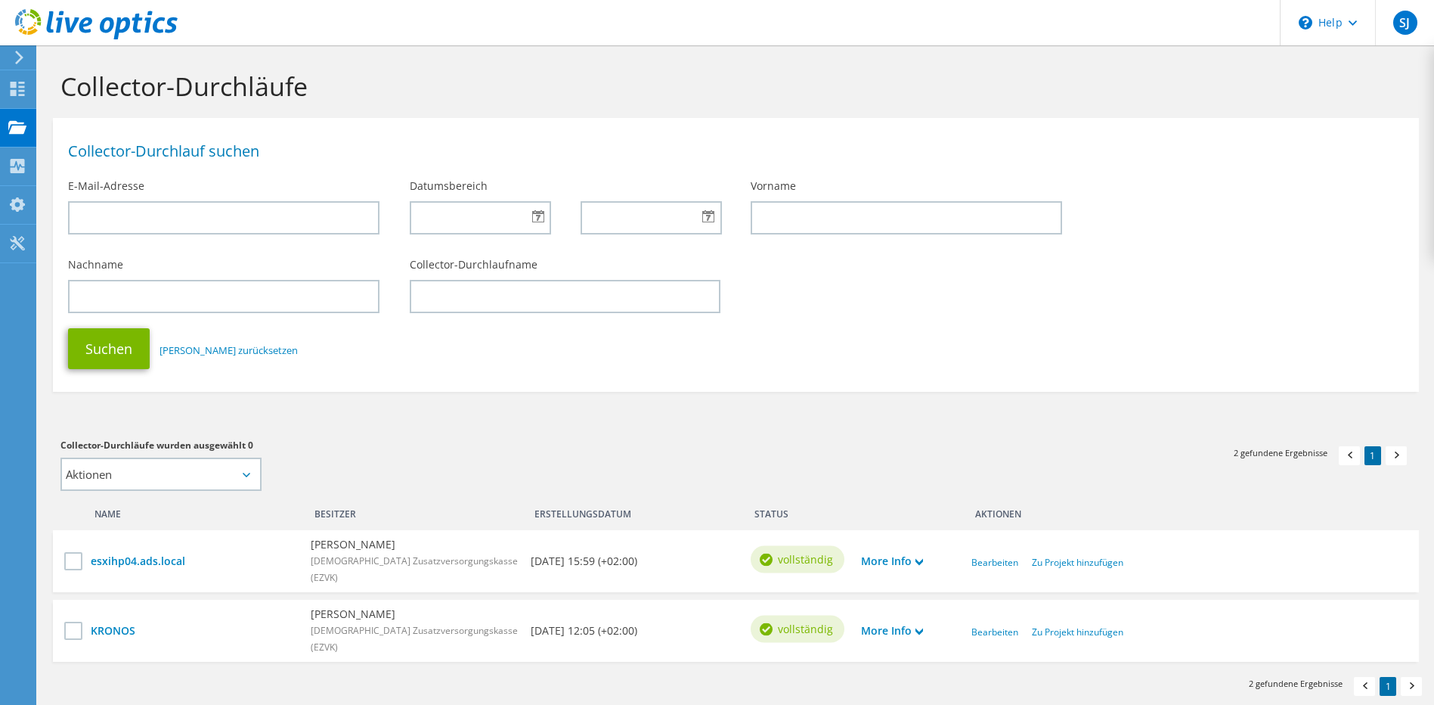
scroll to position [71, 0]
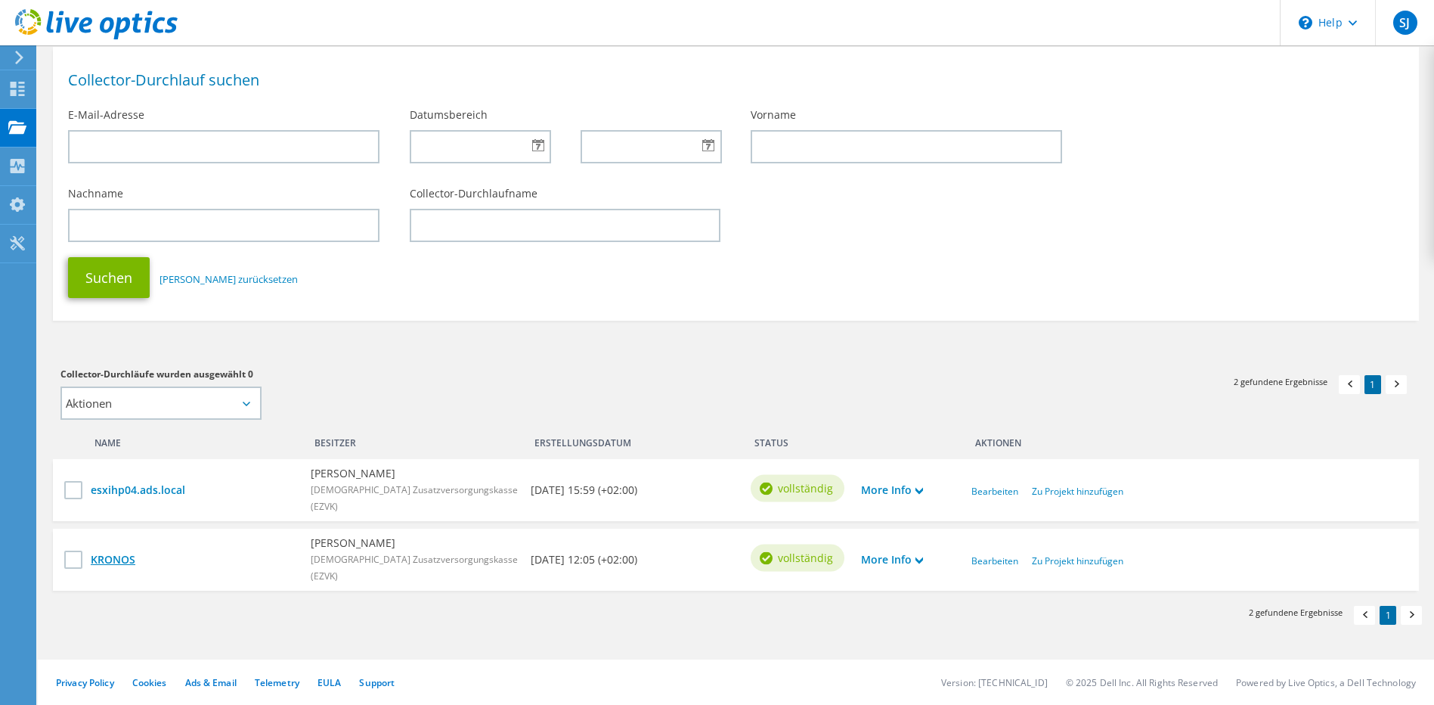
click at [125, 559] on link "KRONOS" at bounding box center [193, 559] width 205 height 17
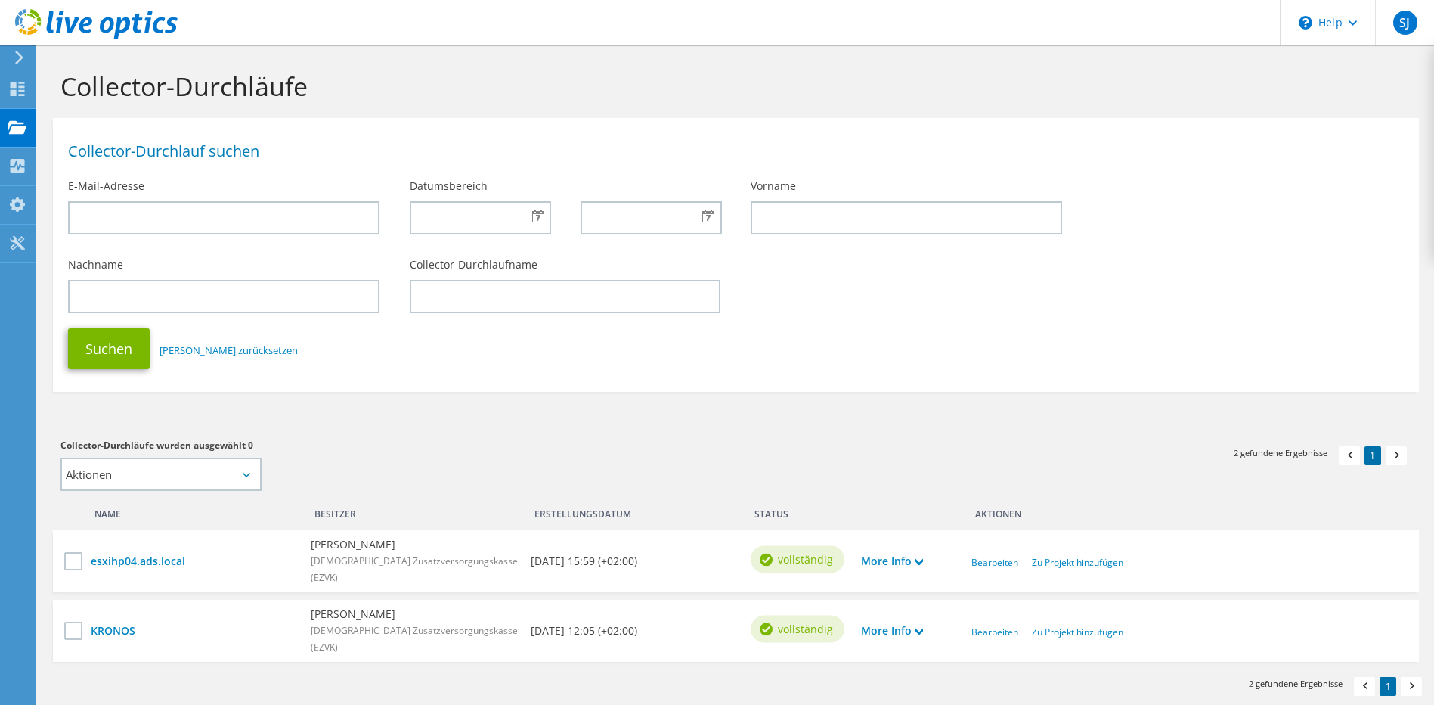
scroll to position [71, 0]
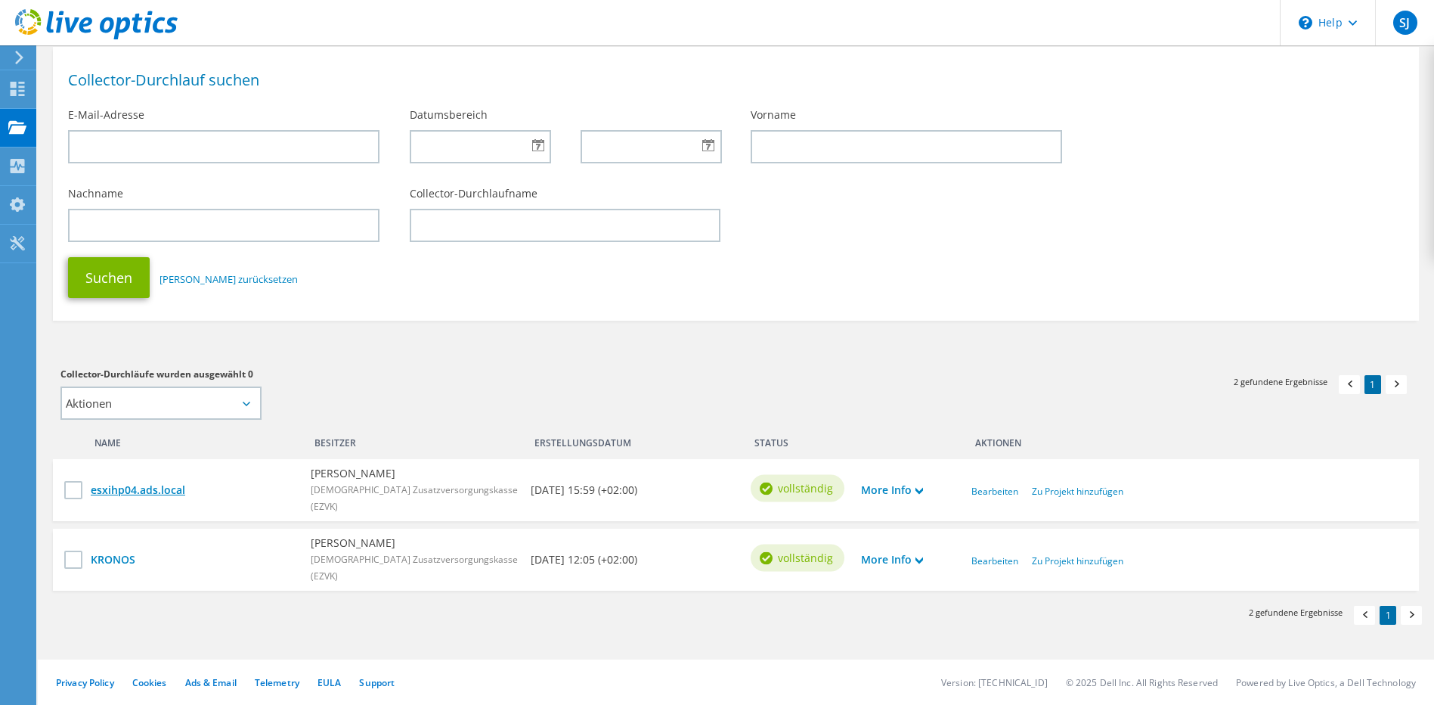
click at [138, 485] on link "esxihp04.ads.local" at bounding box center [193, 490] width 205 height 17
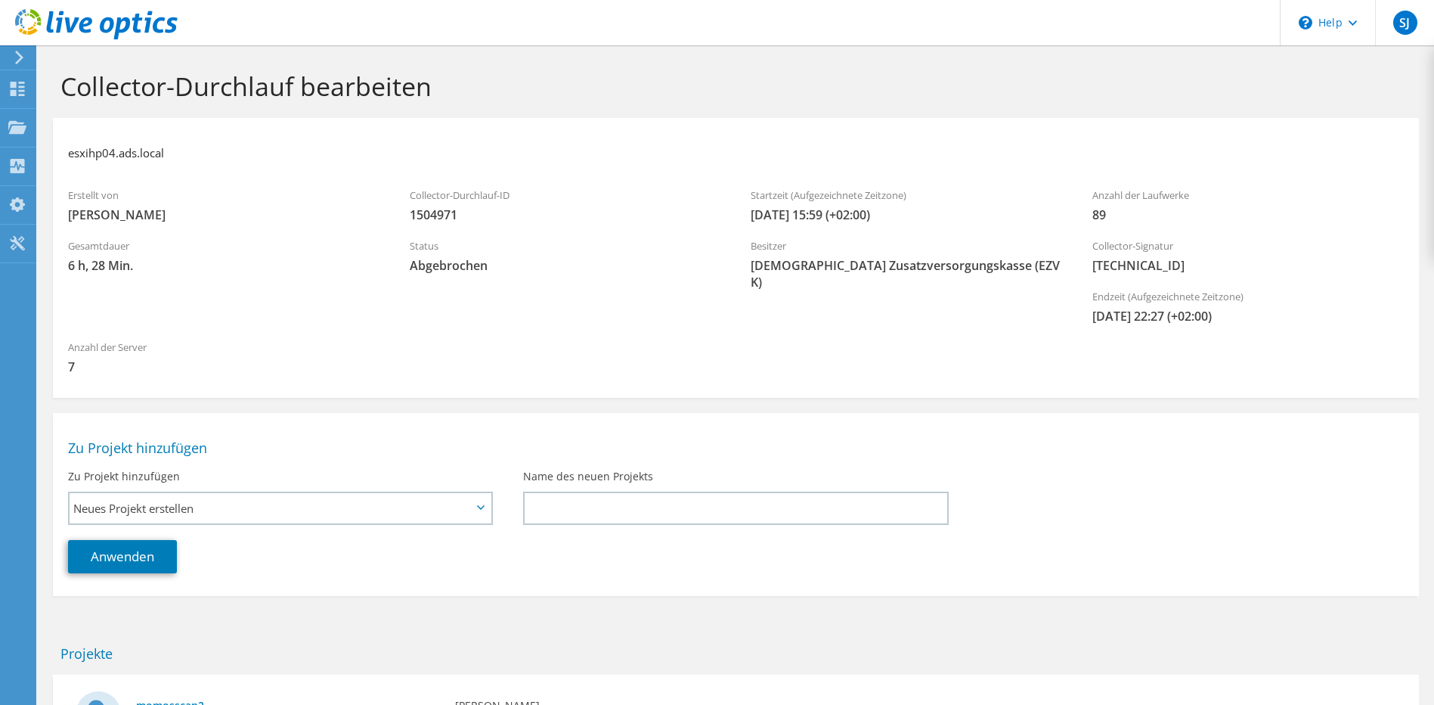
click at [649, 332] on section "esxihp04.ads.local Erstellt von [PERSON_NAME] Collector-Durchlauf-ID 1504971 St…" at bounding box center [736, 258] width 1366 height 280
